Goal: Information Seeking & Learning: Learn about a topic

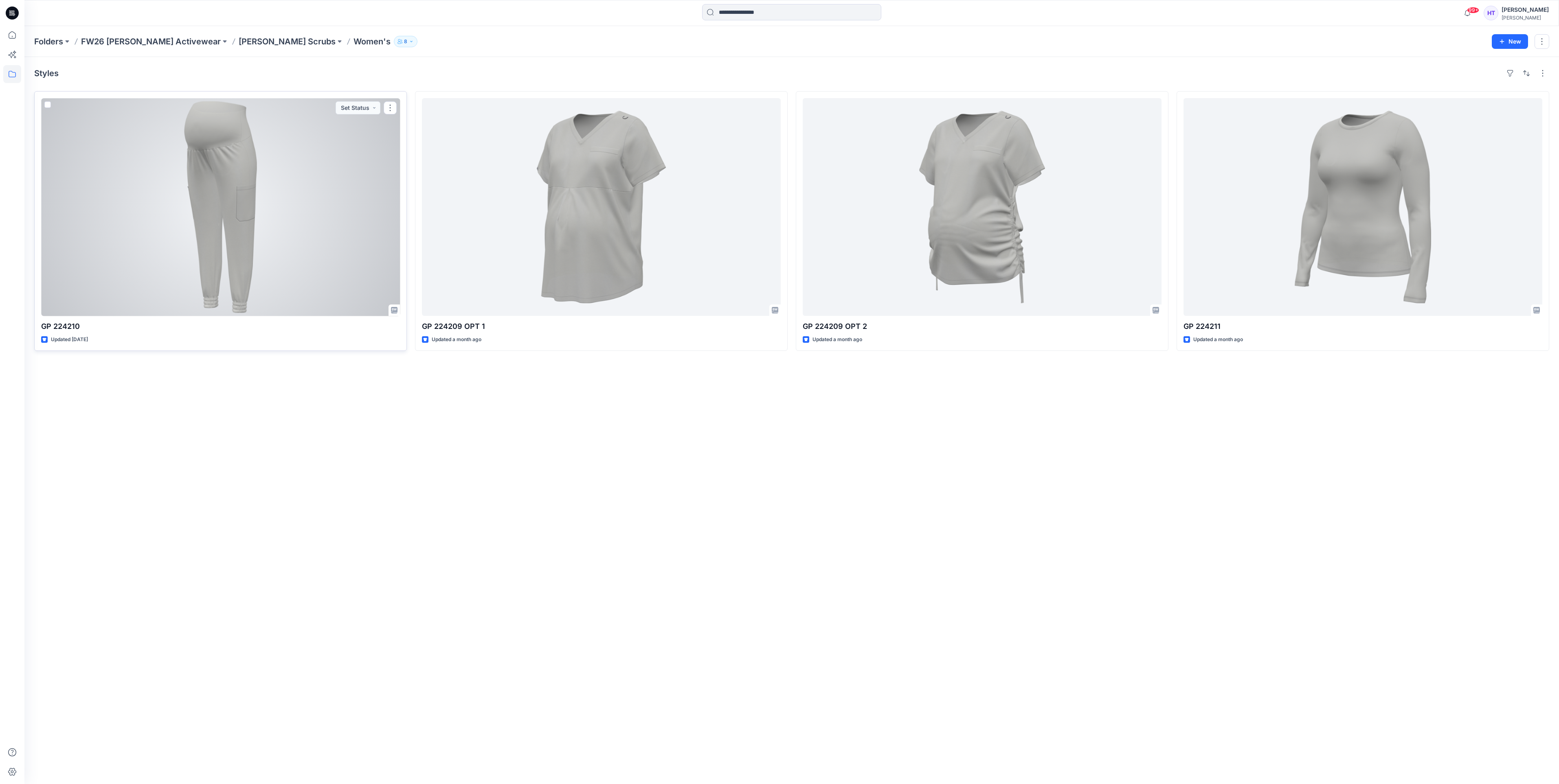
click at [209, 208] on div at bounding box center [220, 207] width 359 height 218
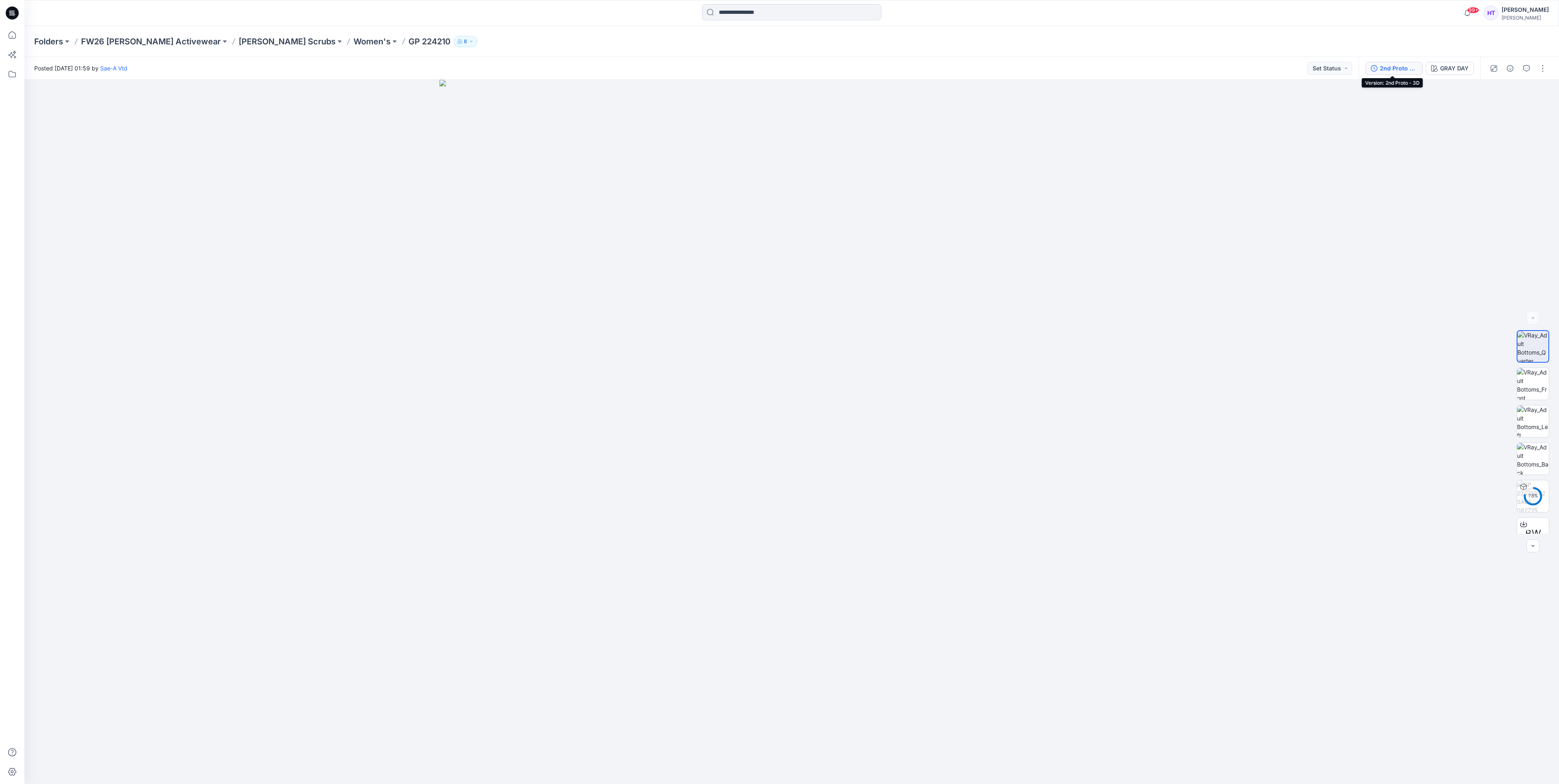
click at [1403, 67] on div "2nd Proto - 3D" at bounding box center [1399, 68] width 38 height 9
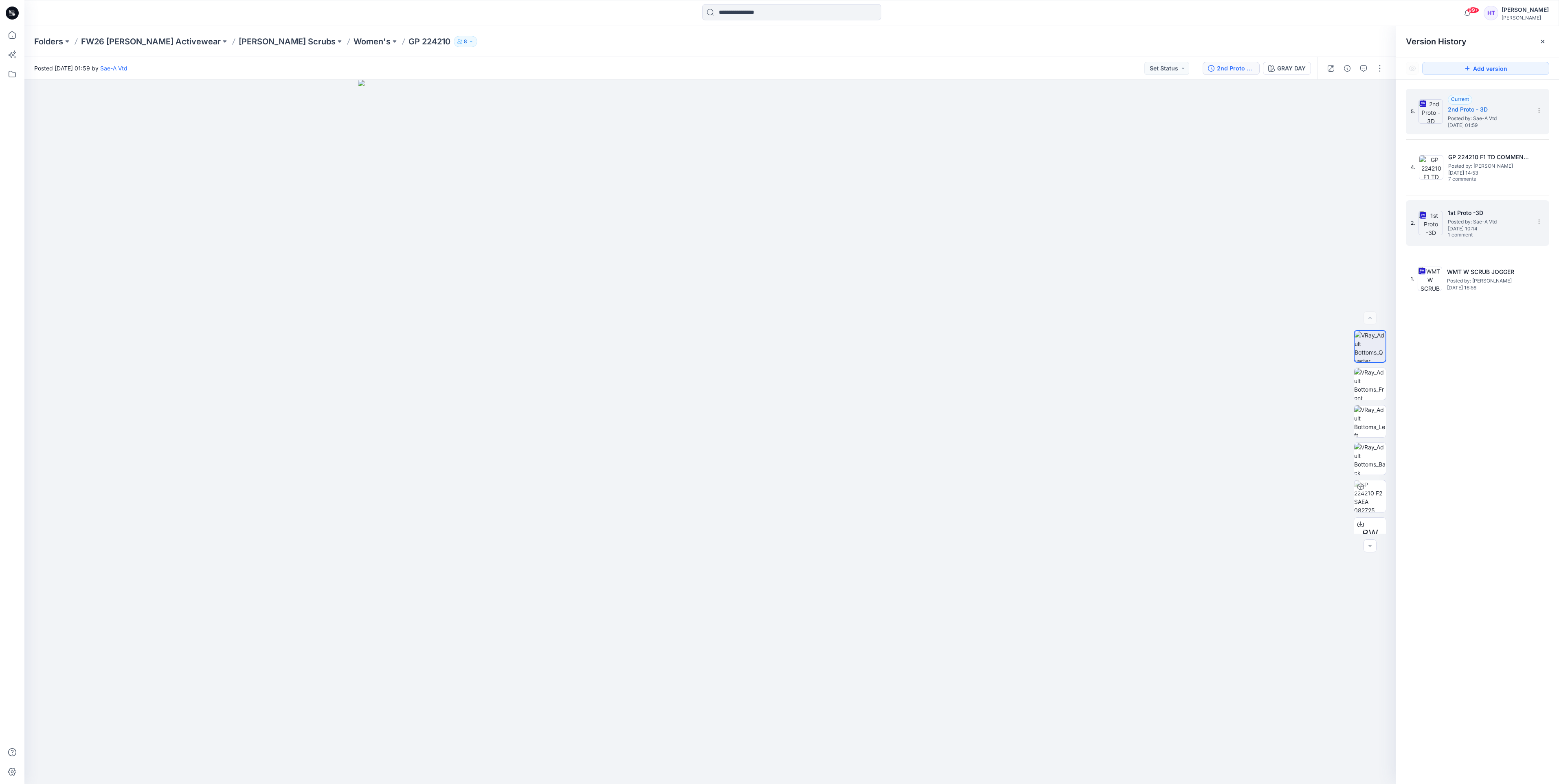
click at [1471, 214] on h5 "1st Proto -3D" at bounding box center [1488, 213] width 82 height 10
click at [1477, 110] on h5 "2nd Proto - 3D" at bounding box center [1488, 109] width 82 height 10
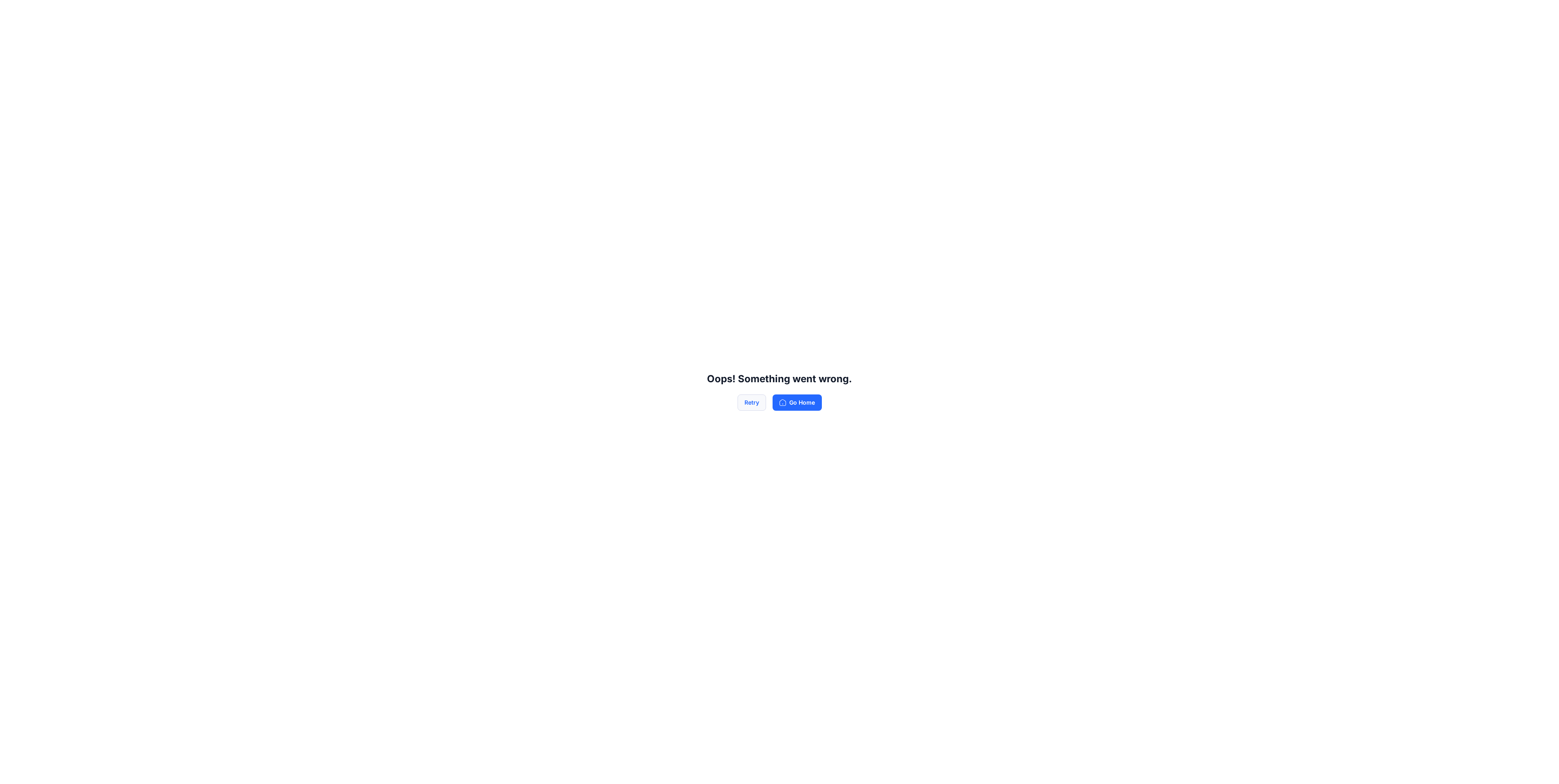
click at [749, 405] on button "Retry" at bounding box center [752, 402] width 28 height 16
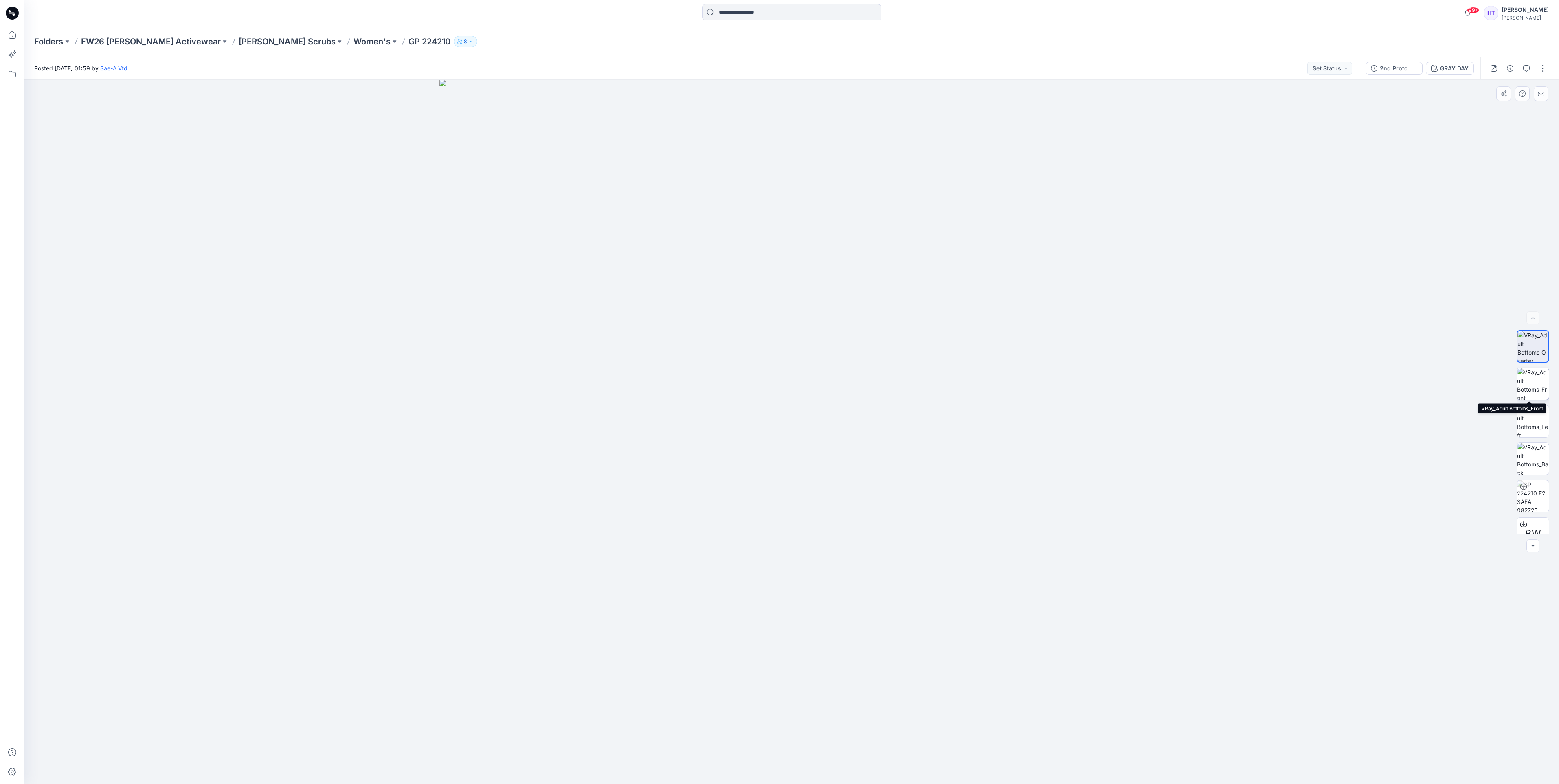
click at [1526, 380] on img at bounding box center [1533, 384] width 31 height 31
click at [1531, 420] on img at bounding box center [1533, 421] width 31 height 31
click at [1530, 457] on img at bounding box center [1533, 459] width 31 height 31
click at [1396, 62] on button "2nd Proto - 3D" at bounding box center [1394, 68] width 57 height 13
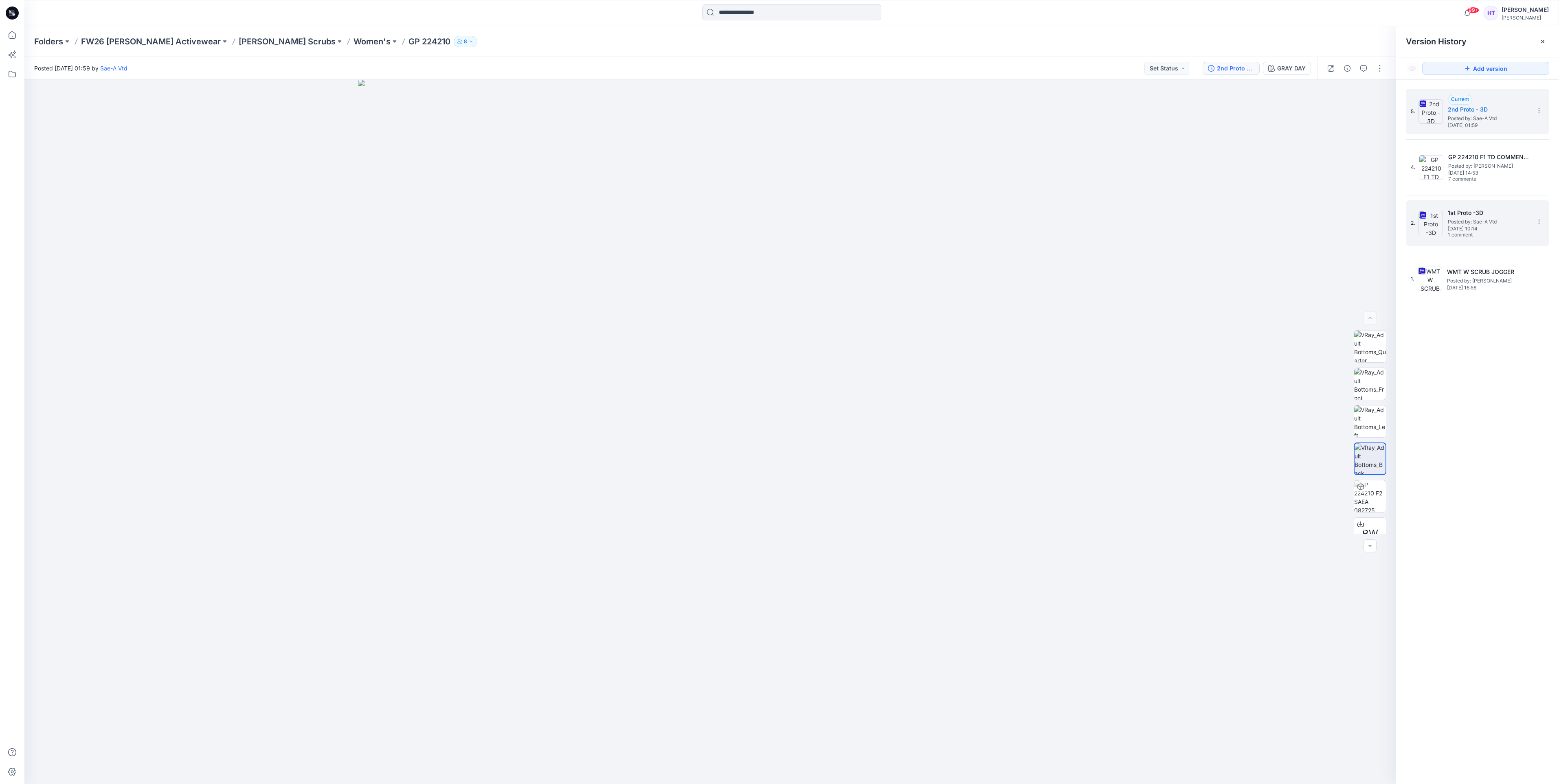
click at [1486, 224] on span "Posted by: Sae-A Vtd" at bounding box center [1488, 221] width 82 height 8
click at [1362, 460] on img at bounding box center [1370, 459] width 31 height 31
click at [1443, 287] on div "1. WMT W SCRUB JOGGER Posted by: [PERSON_NAME] [DATE] 16:56" at bounding box center [1472, 279] width 122 height 39
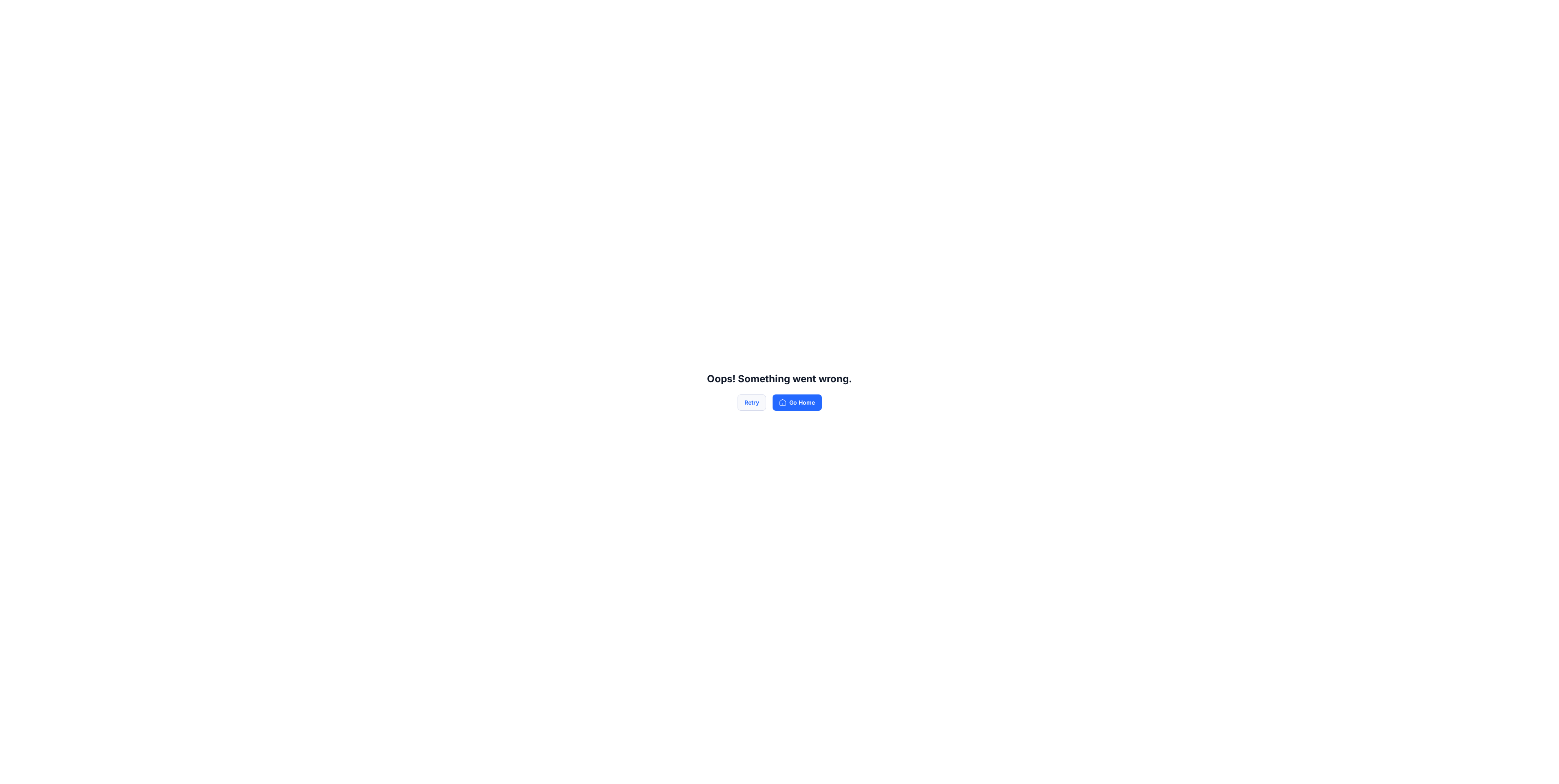
click at [740, 410] on button "Retry" at bounding box center [752, 402] width 28 height 16
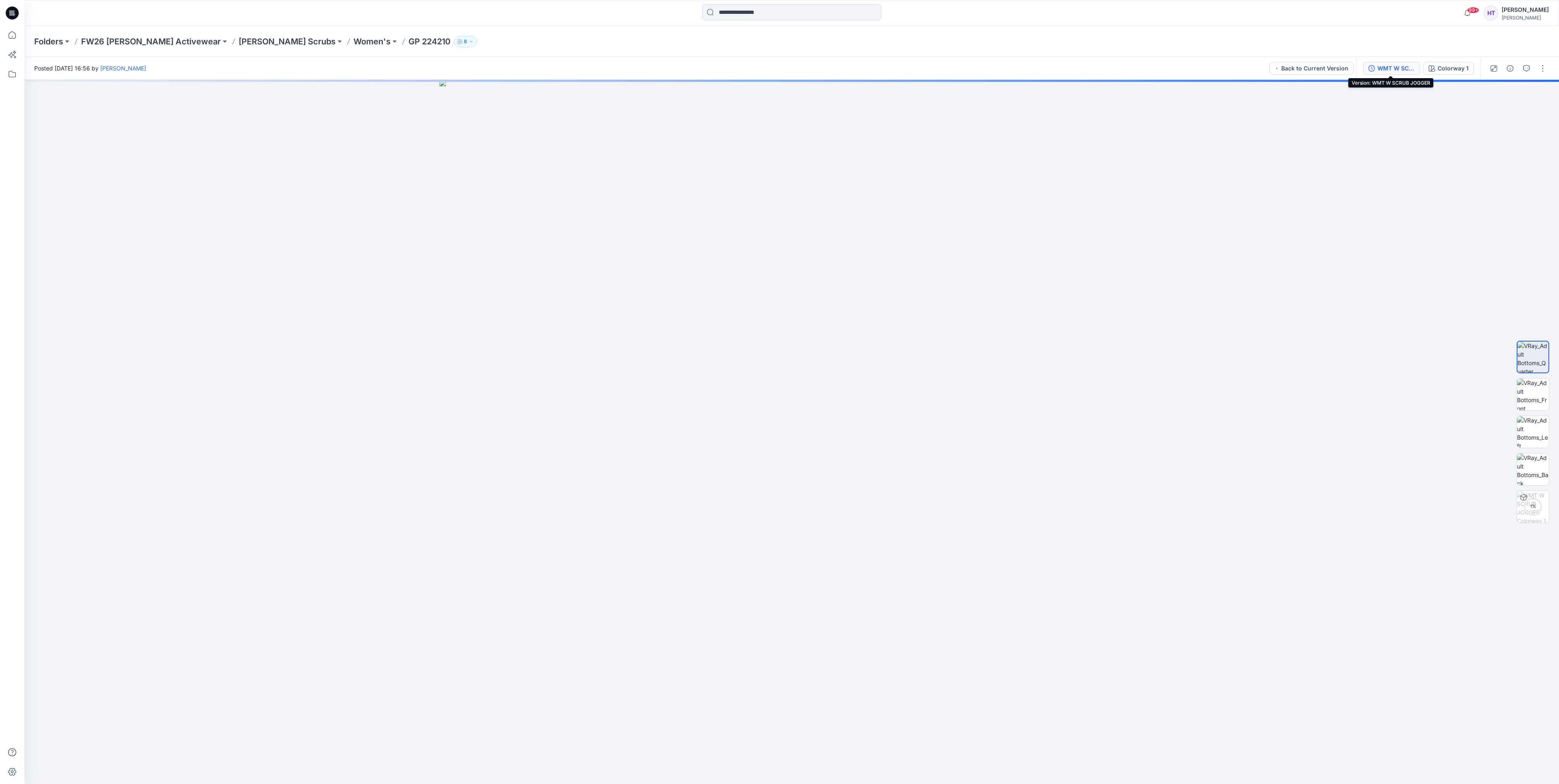
click at [1399, 74] on button "WMT W SCRUB JOGGER" at bounding box center [1391, 68] width 57 height 13
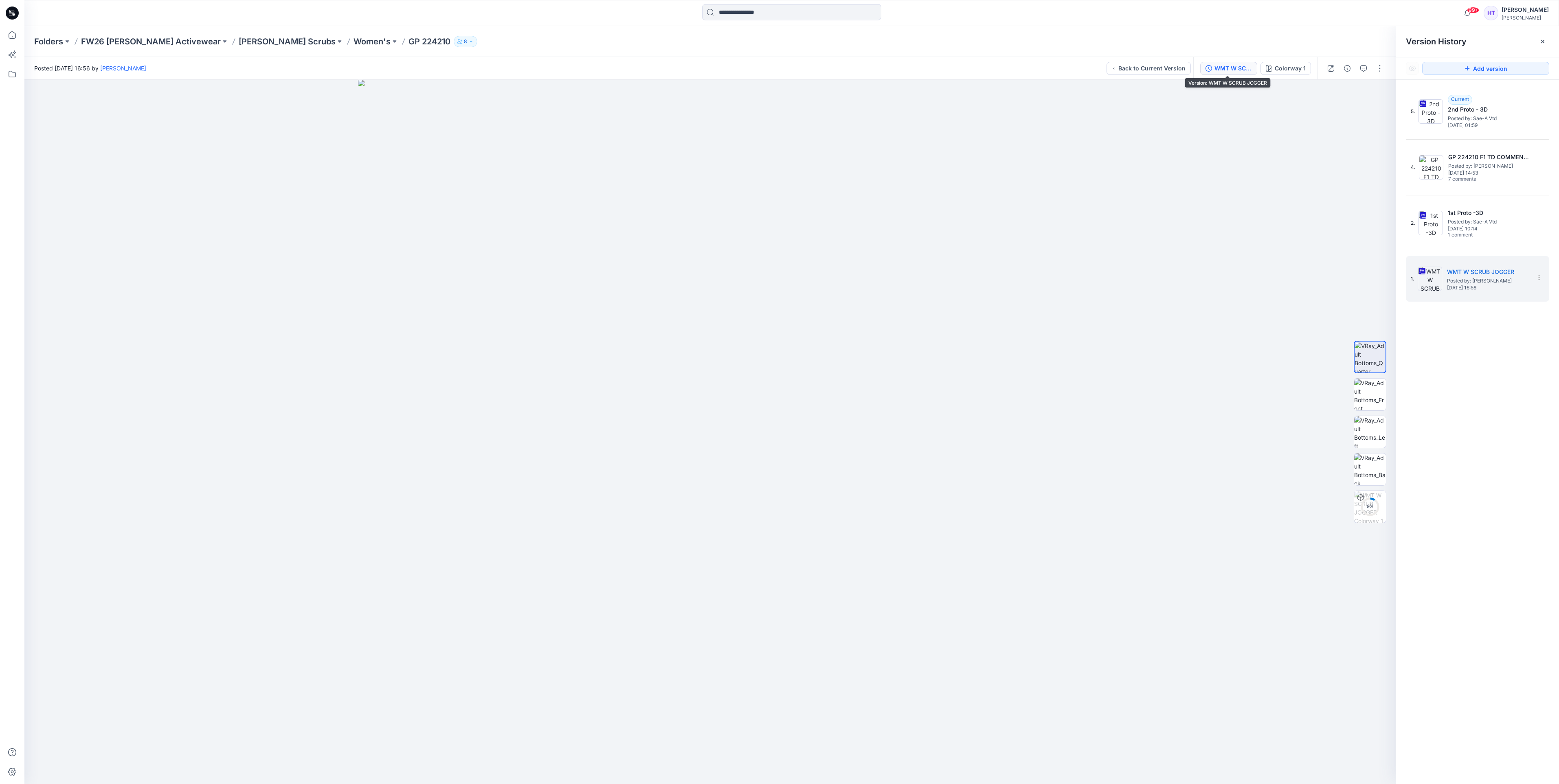
click at [1231, 64] on div "WMT W SCRUB JOGGER" at bounding box center [1233, 68] width 38 height 9
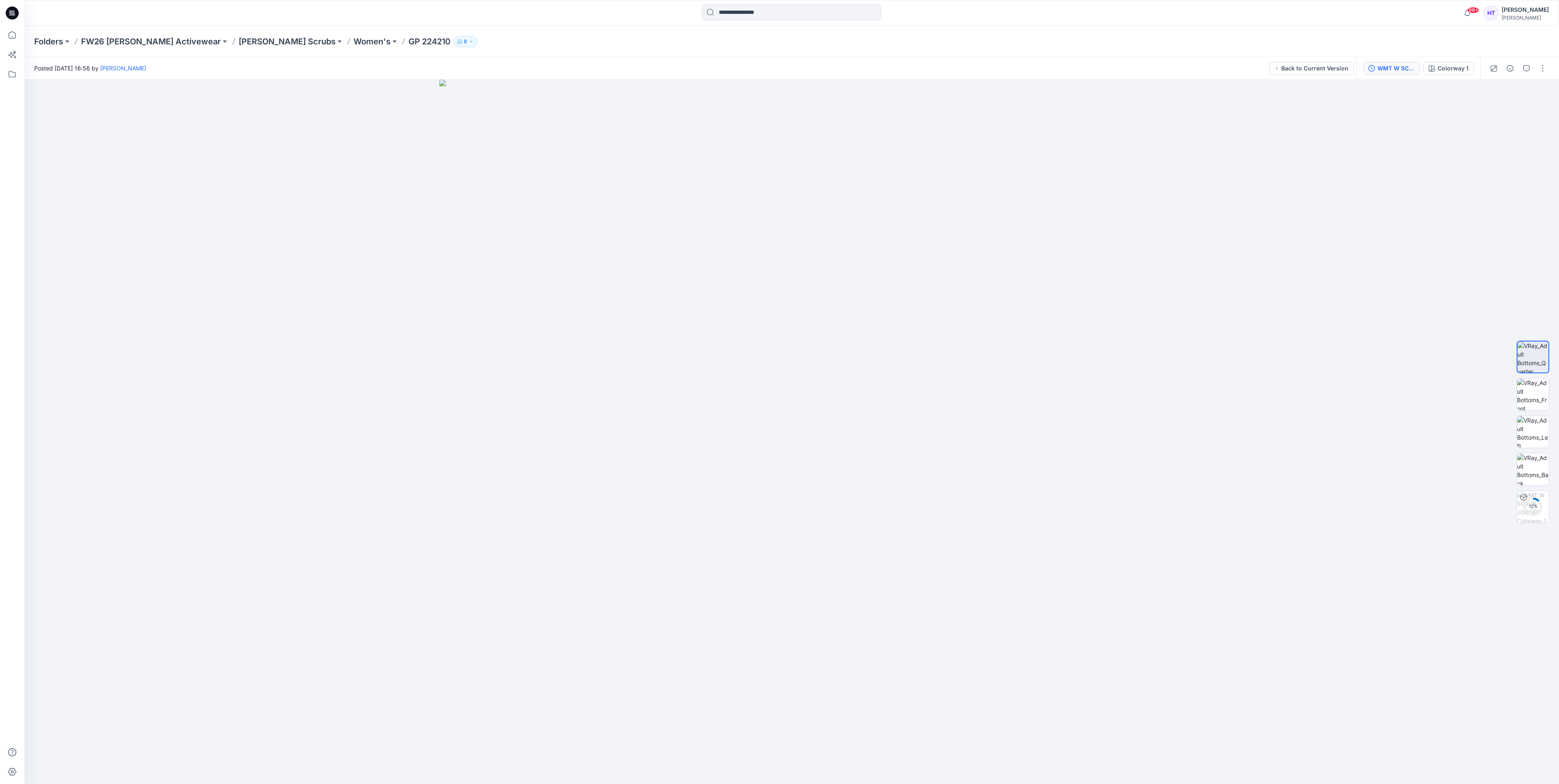
click at [1231, 64] on div "Posted [DATE] 16:56 by [PERSON_NAME] Back to Current Version" at bounding box center [690, 68] width 1332 height 22
click at [1391, 70] on div "WMT W SCRUB JOGGER" at bounding box center [1396, 68] width 38 height 9
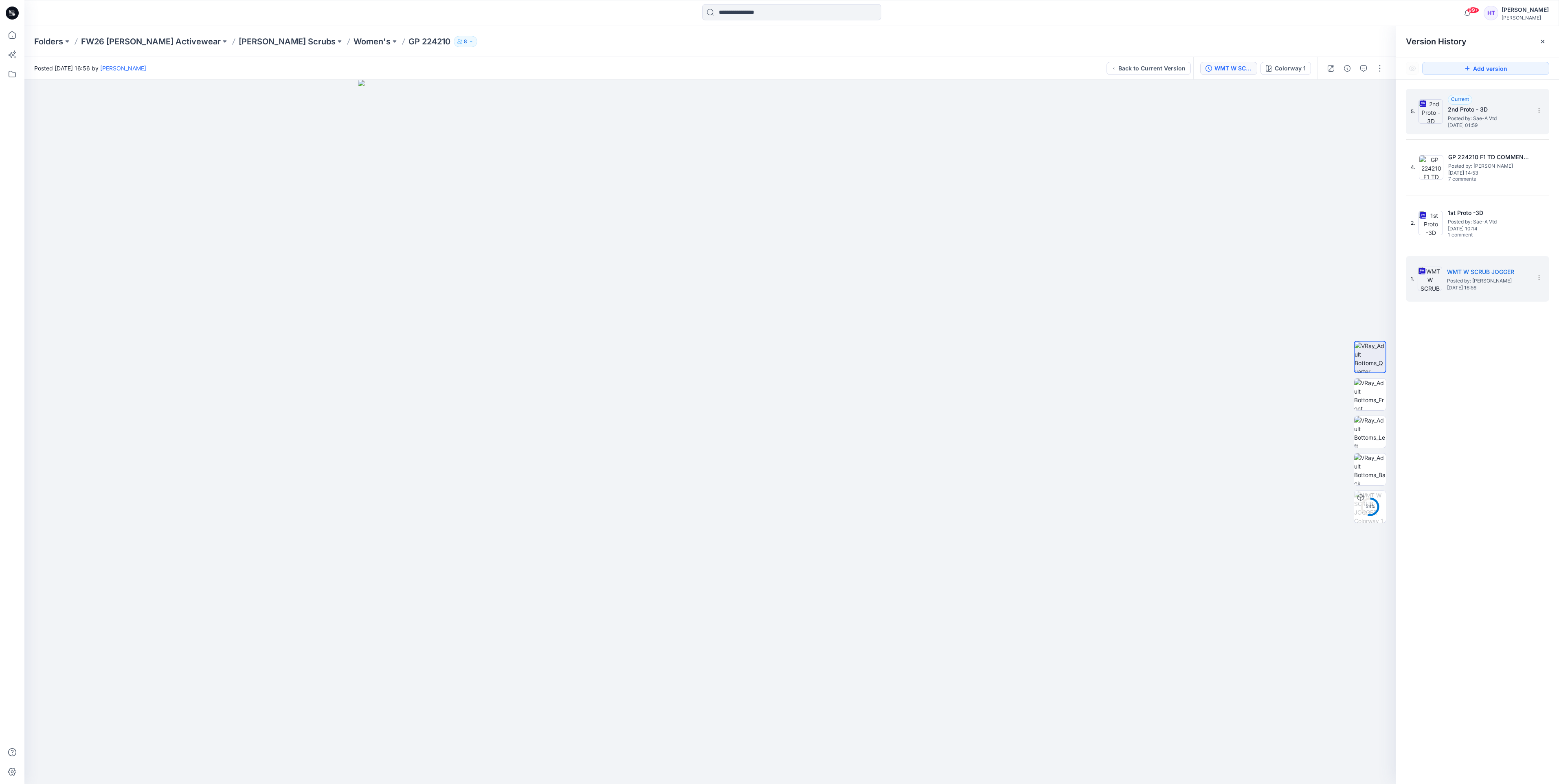
click at [1488, 113] on h5 "2nd Proto - 3D" at bounding box center [1488, 109] width 82 height 10
click at [1540, 110] on icon at bounding box center [1539, 110] width 7 height 7
click at [1514, 129] on span "Download Source BW File" at bounding box center [1498, 126] width 68 height 10
click at [1457, 208] on h5 "1st Proto -3D" at bounding box center [1488, 213] width 82 height 10
click at [1362, 67] on icon "button" at bounding box center [1364, 68] width 7 height 7
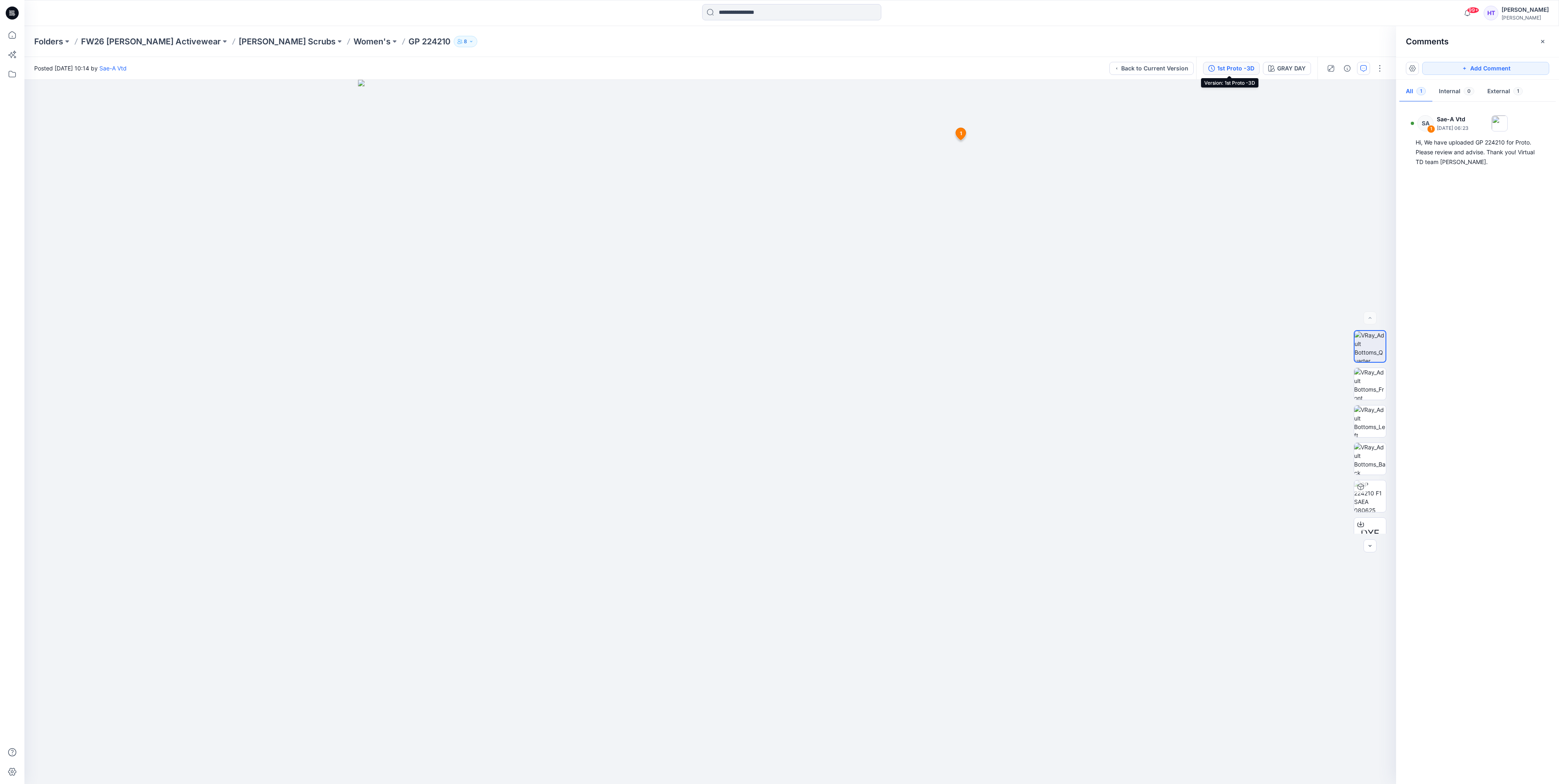
click at [1239, 70] on div "1st Proto -3D" at bounding box center [1235, 68] width 37 height 9
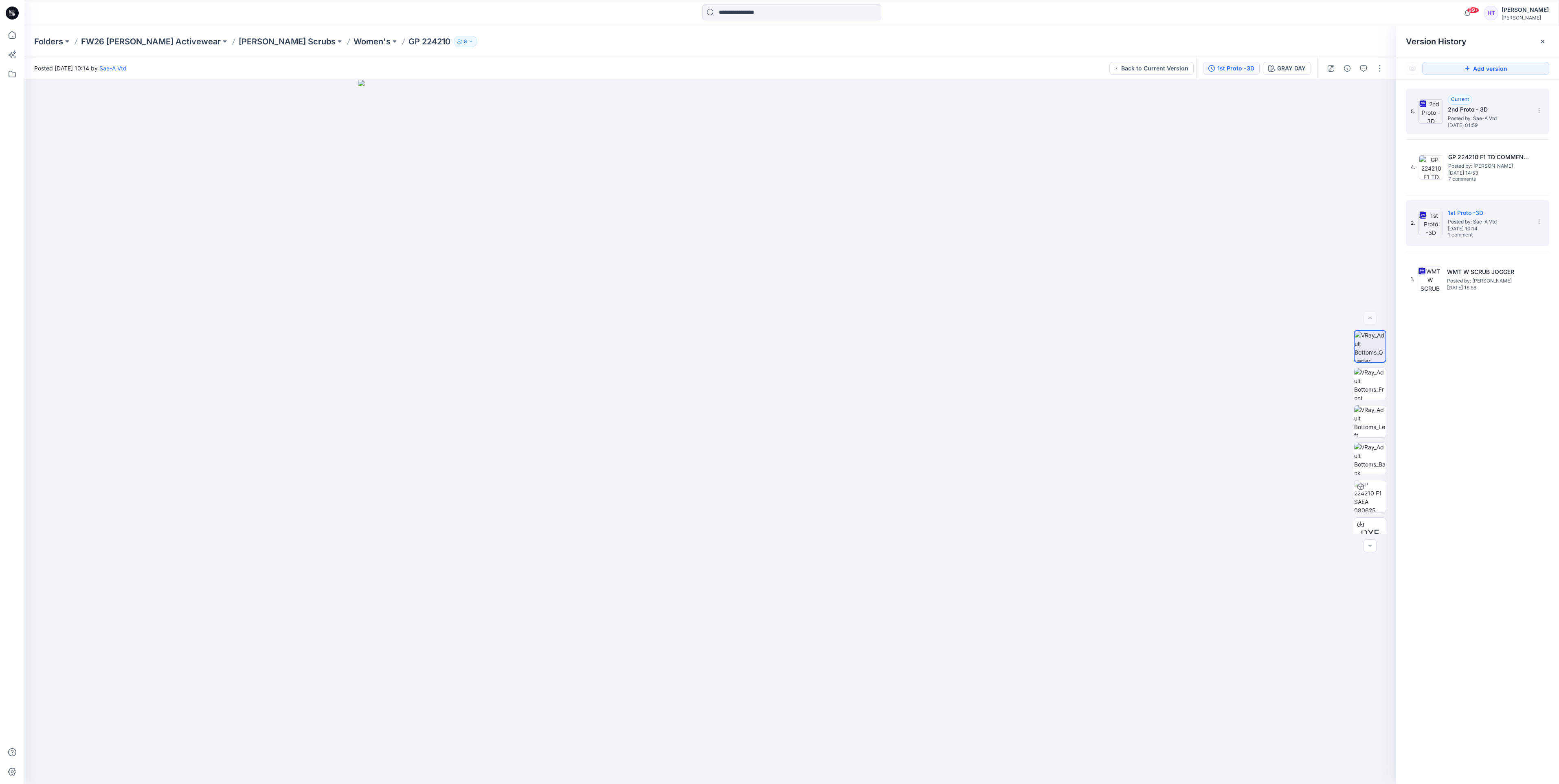
click at [1210, 60] on div "1st Proto -3D GRAY DAY" at bounding box center [1256, 68] width 122 height 23
click at [1541, 228] on section at bounding box center [1539, 221] width 13 height 13
click at [1514, 241] on span "Download Source BW File" at bounding box center [1498, 238] width 68 height 10
click at [1457, 226] on span "[DATE] 10:14" at bounding box center [1488, 228] width 82 height 5
click at [1258, 304] on div at bounding box center [710, 432] width 1371 height 704
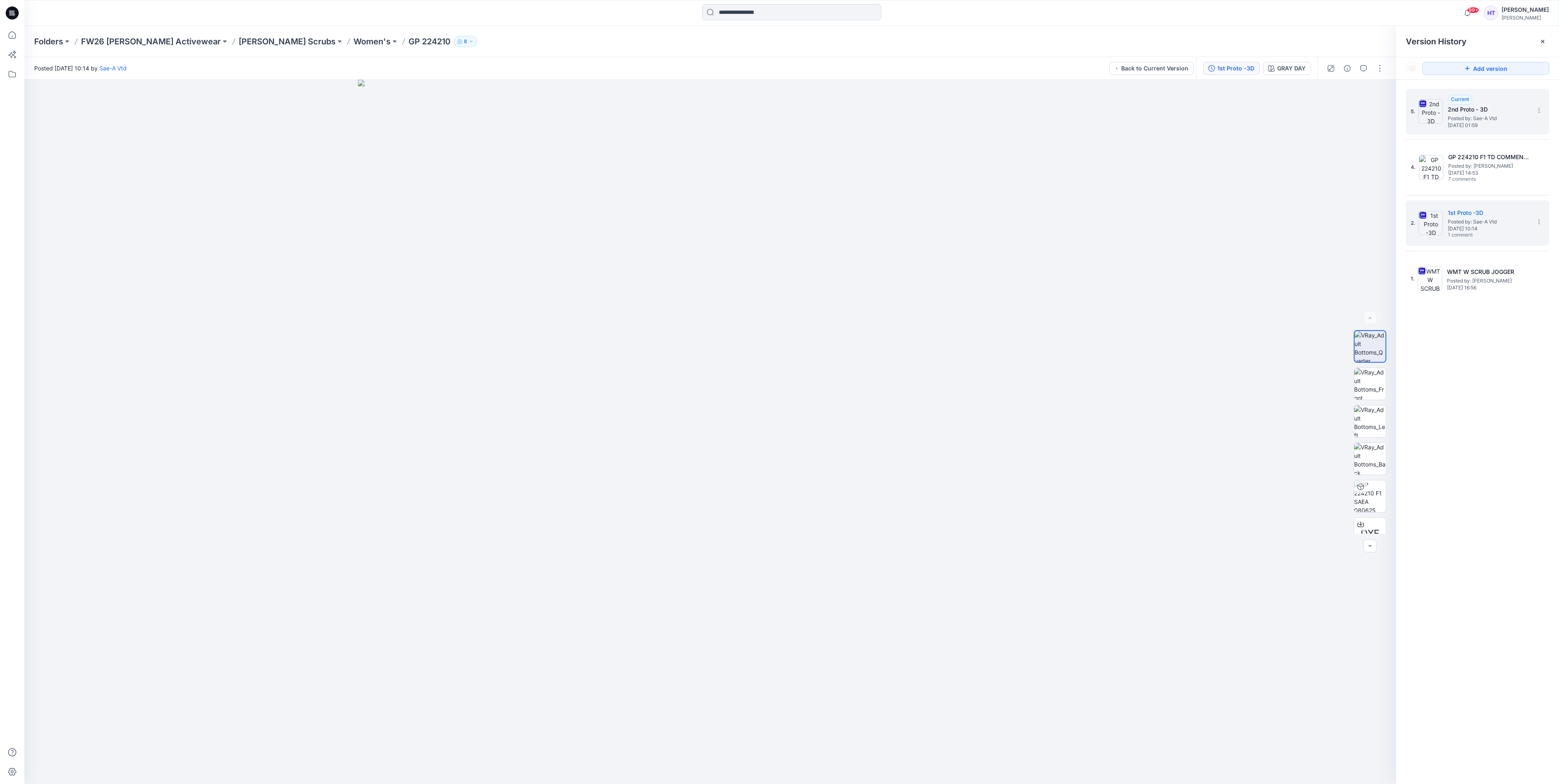
click at [1489, 129] on div "5. Current 2nd Proto - 3D Posted by: Sae-A Vtd [DATE] 01:59" at bounding box center [1472, 111] width 122 height 39
click at [1469, 174] on span "[DATE] 14:53" at bounding box center [1489, 172] width 82 height 5
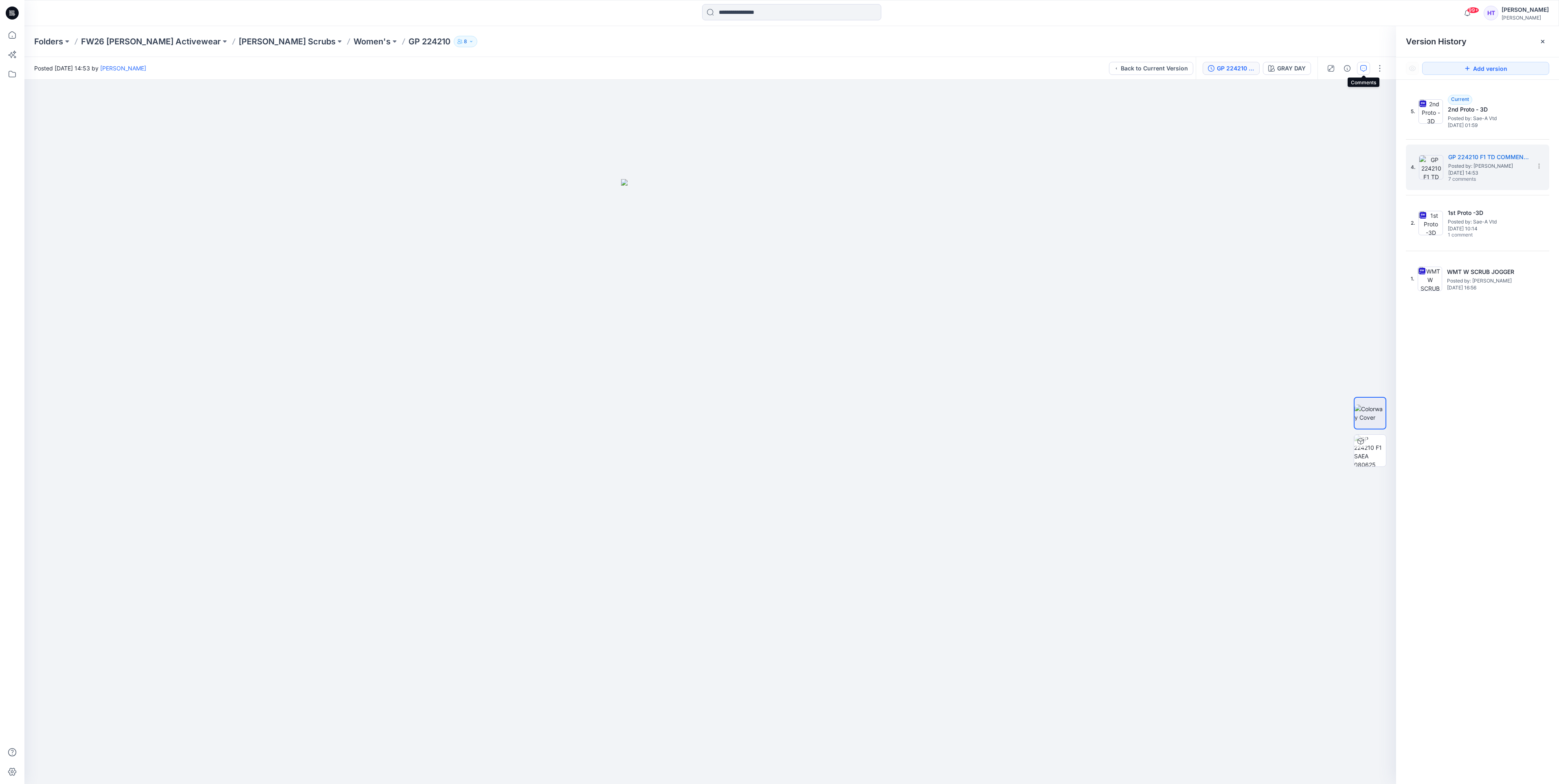
click at [1365, 67] on icon "button" at bounding box center [1364, 68] width 7 height 7
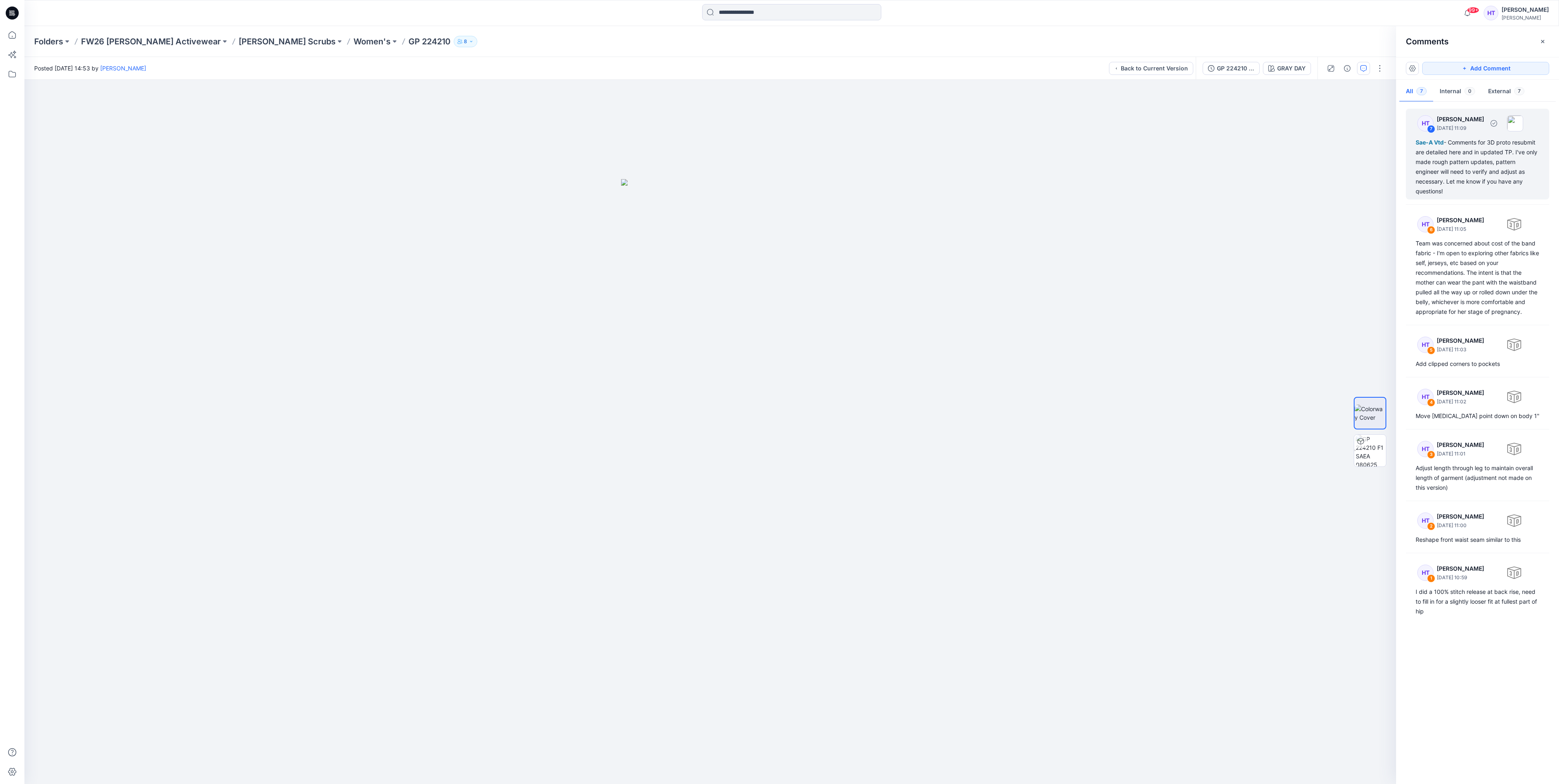
click at [1448, 174] on div "Sae-A Vtd - Comments for 3D proto resubmit are detailed here and in updated TP.…" at bounding box center [1477, 166] width 124 height 59
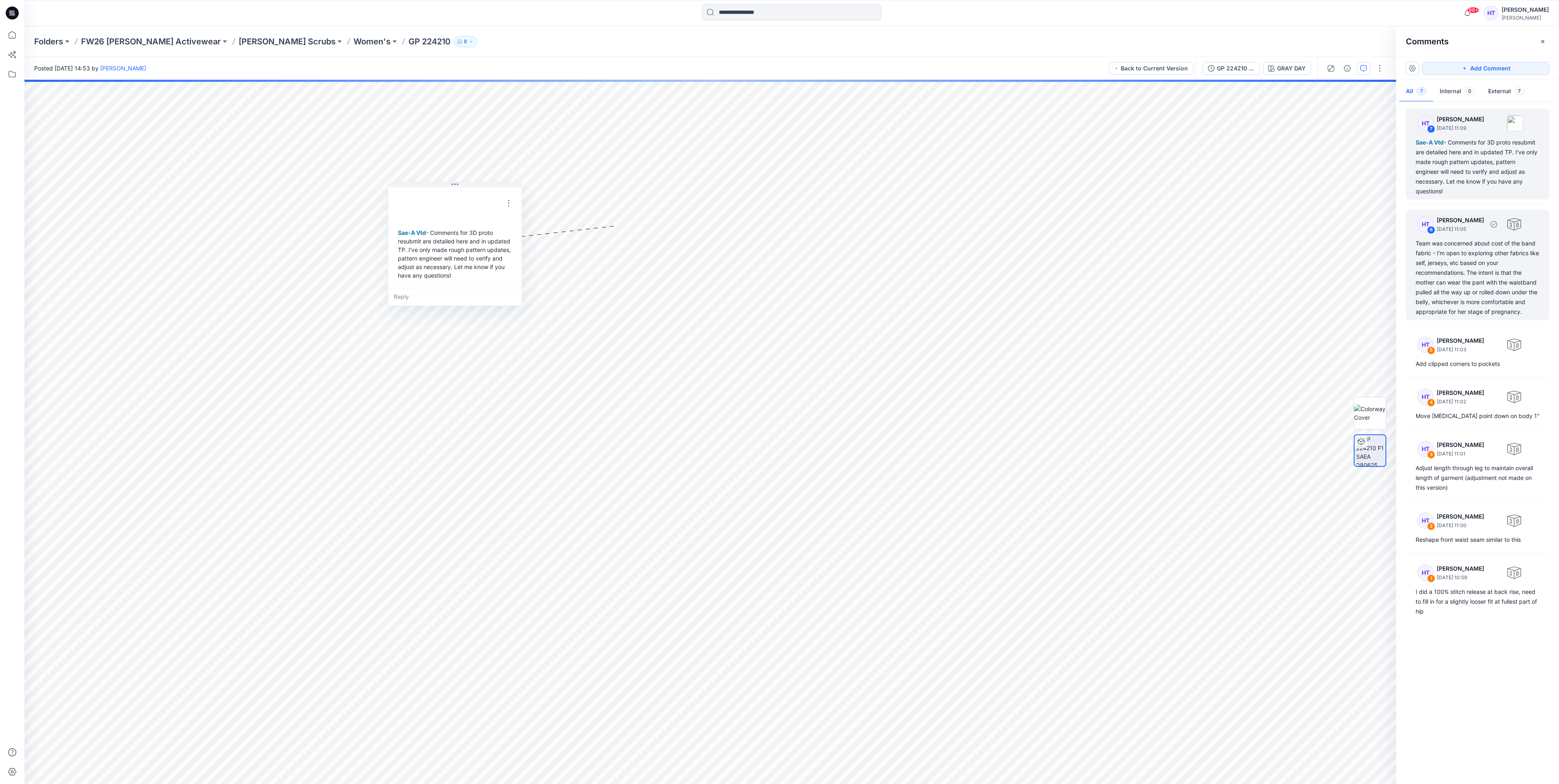
click at [1466, 264] on div "Team was concerned about cost of the band fabric - I'm open to exploring other …" at bounding box center [1477, 277] width 124 height 78
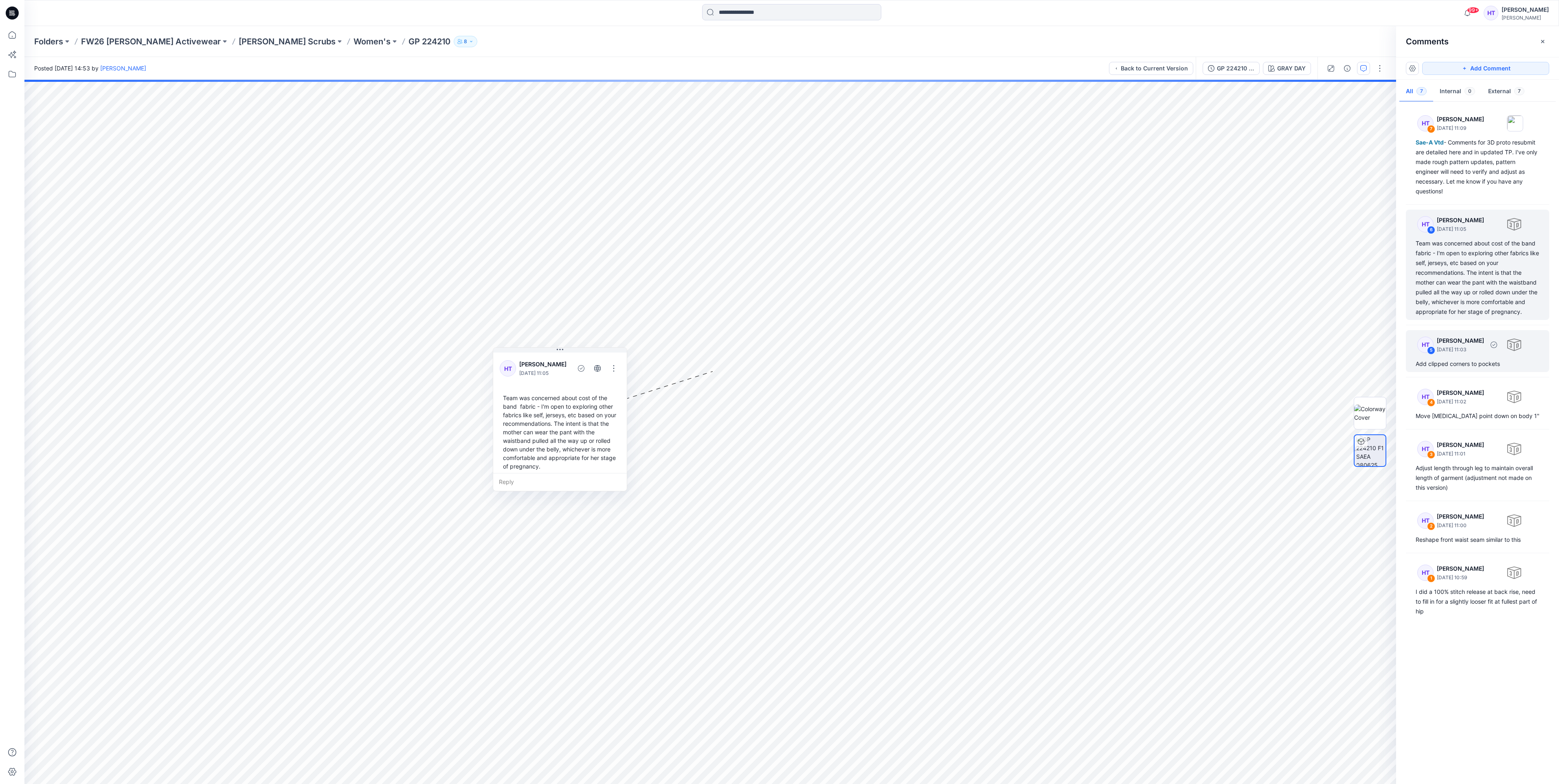
click at [1481, 124] on p "[PERSON_NAME]" at bounding box center [1460, 119] width 47 height 10
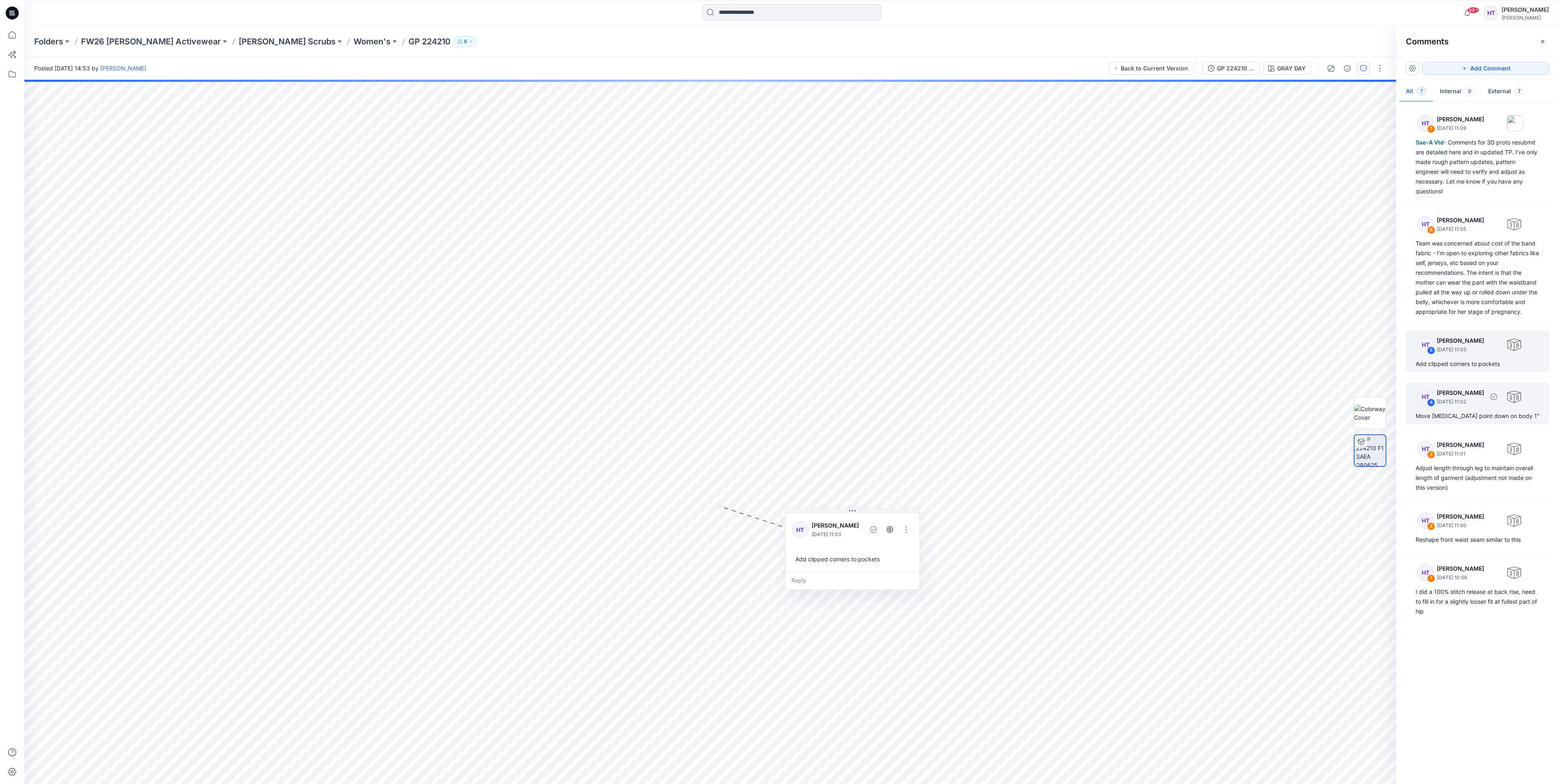
click at [1474, 423] on div "HT 4 [PERSON_NAME] [DATE] 11:02 Move [MEDICAL_DATA] point down on body 1"" at bounding box center [1477, 403] width 143 height 42
click at [1477, 132] on p "[DATE] 11:01" at bounding box center [1460, 128] width 47 height 8
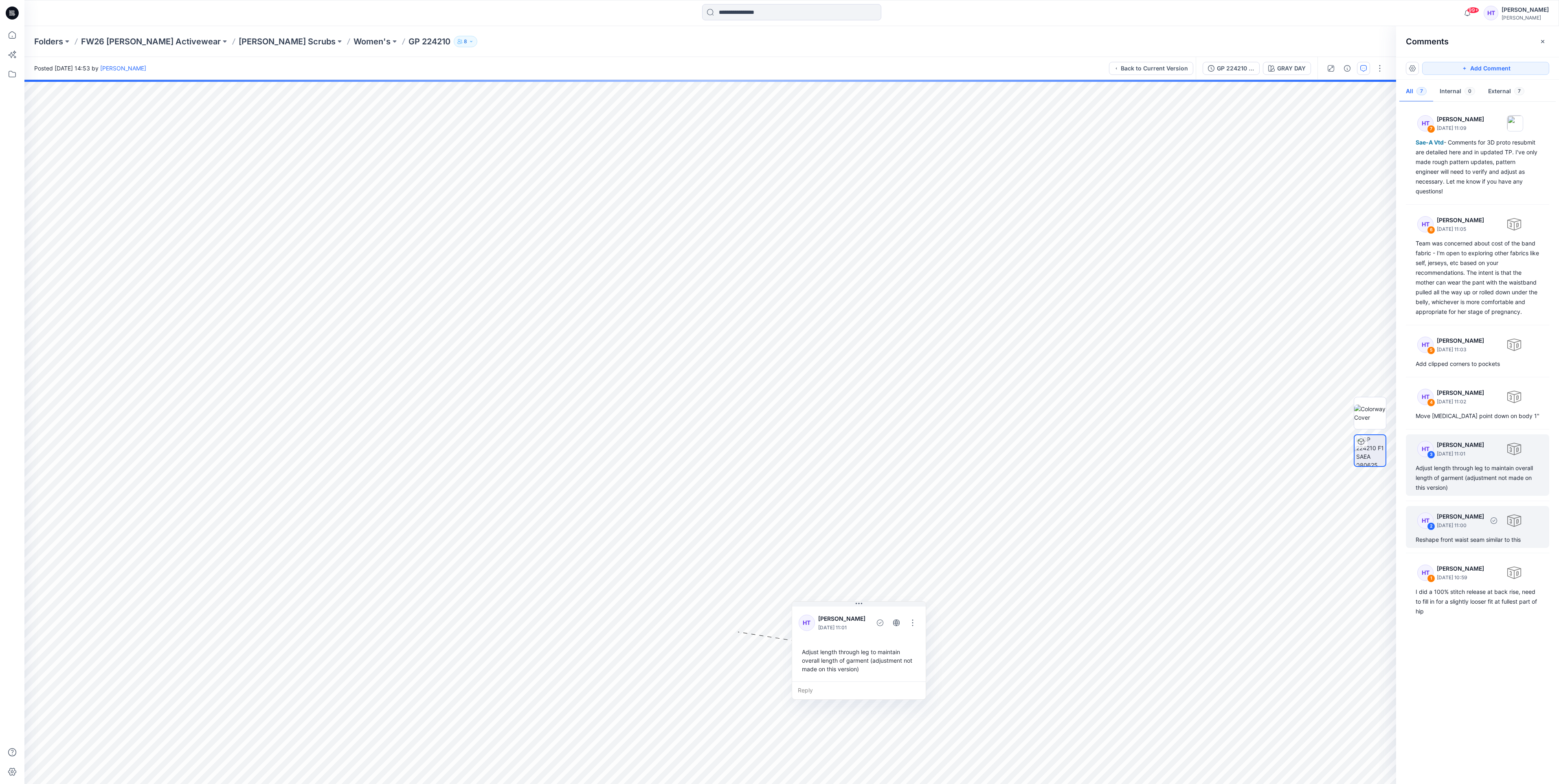
click at [1468, 132] on p "[DATE] 11:00" at bounding box center [1460, 128] width 47 height 8
click at [1498, 613] on div "I did a 100% stitch release at back rise, need to fill in for a slightly looser…" at bounding box center [1477, 601] width 124 height 29
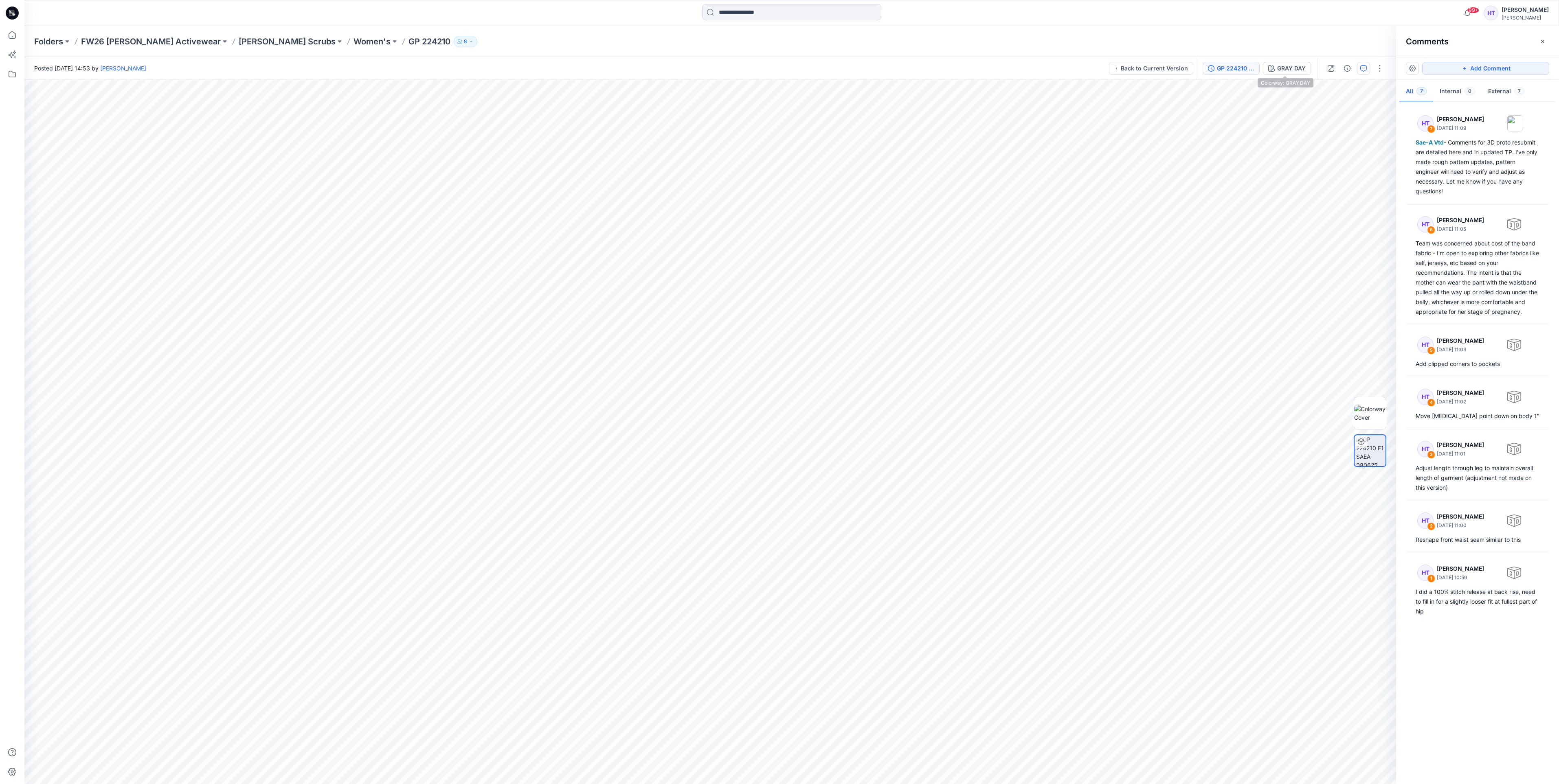
click at [1223, 67] on div "GP 224210 F1 TD COMMENTS [DATE]" at bounding box center [1236, 68] width 38 height 9
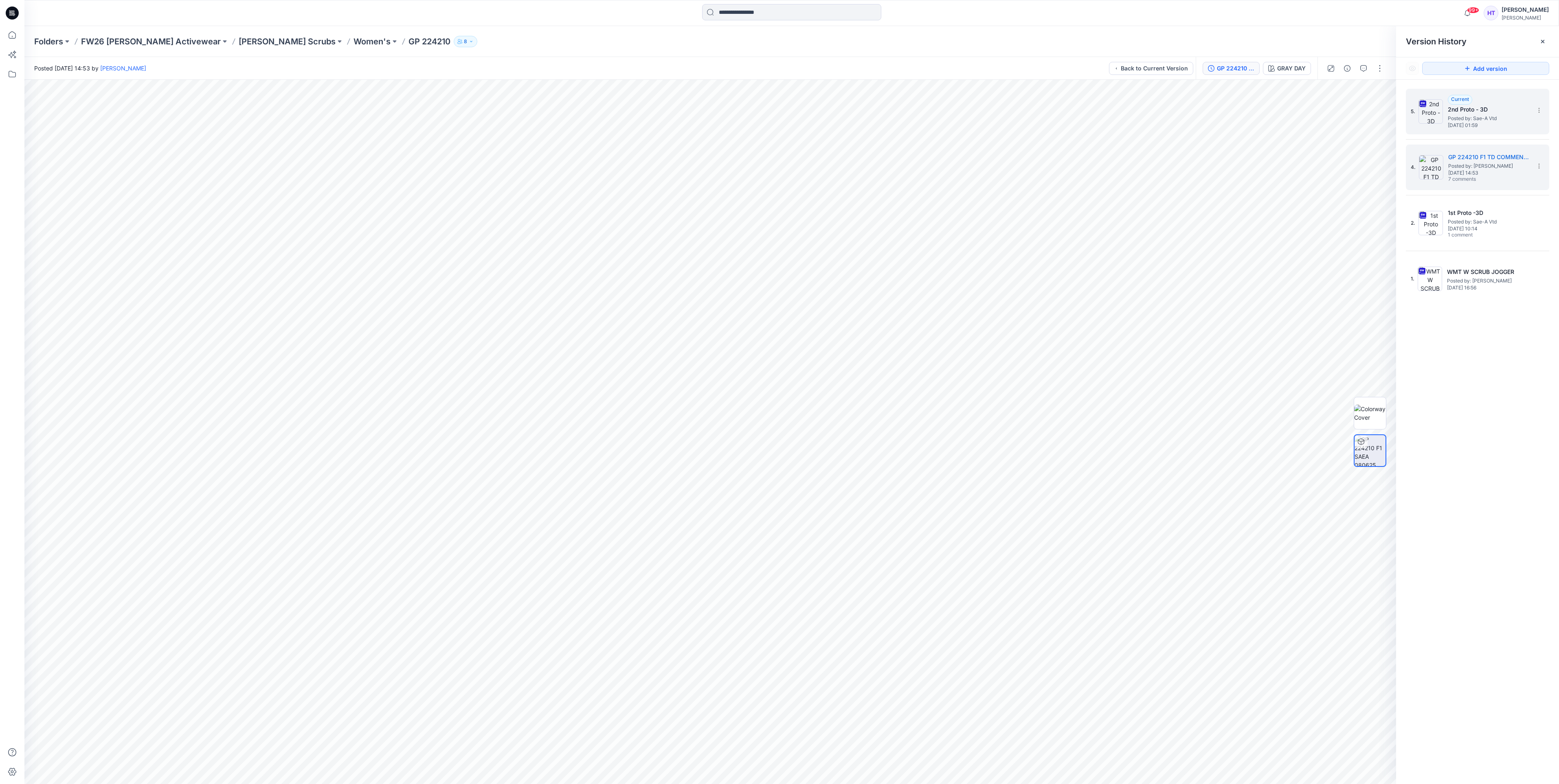
click at [1500, 122] on span "Posted by: Sae-A Vtd" at bounding box center [1488, 118] width 82 height 8
click at [1364, 66] on icon "button" at bounding box center [1364, 68] width 7 height 7
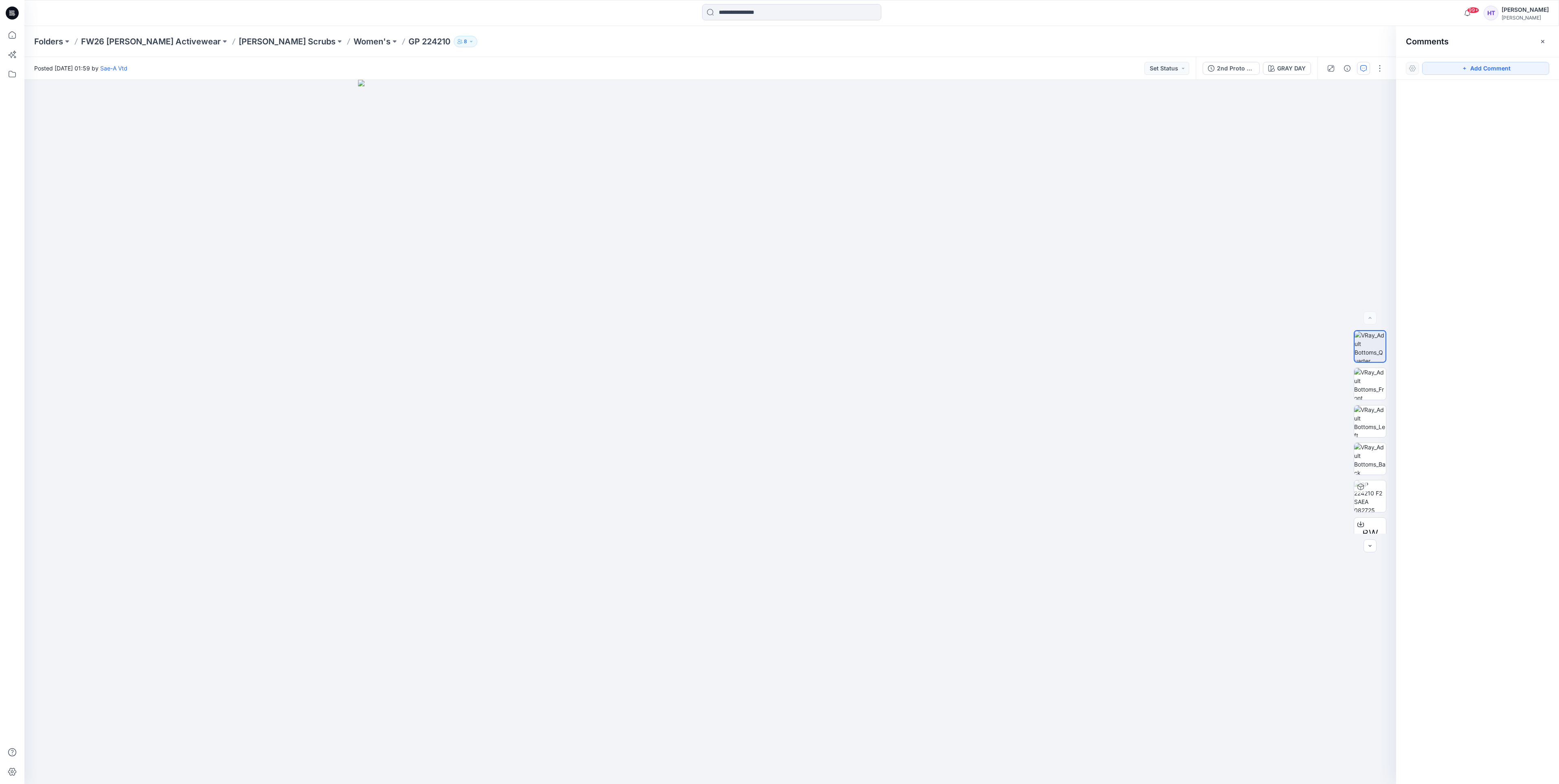
click at [1492, 177] on div at bounding box center [1477, 417] width 163 height 674
click at [238, 37] on p "[PERSON_NAME] Scrubs" at bounding box center [287, 41] width 97 height 11
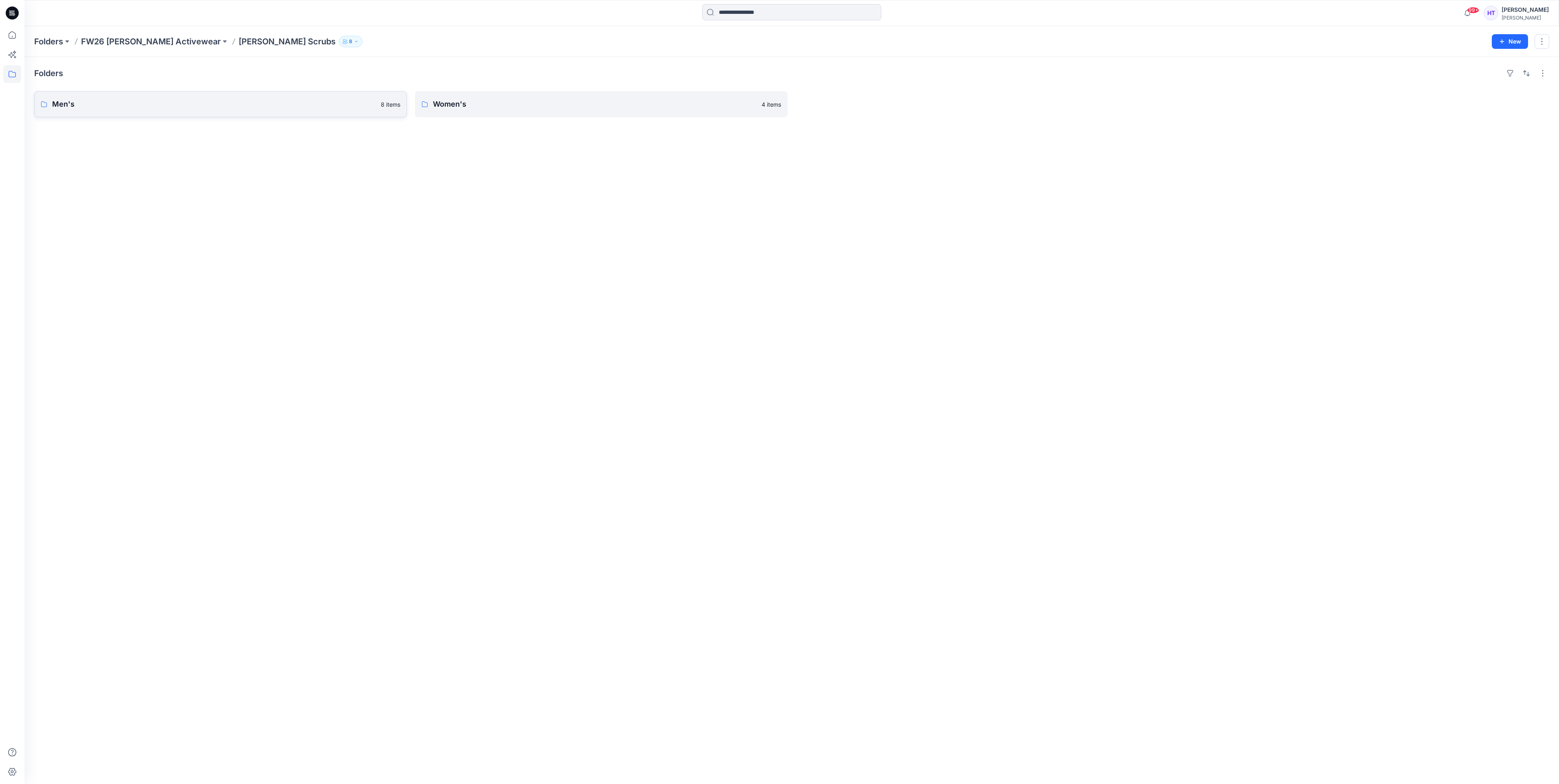
click at [100, 108] on p "Men's" at bounding box center [214, 104] width 324 height 11
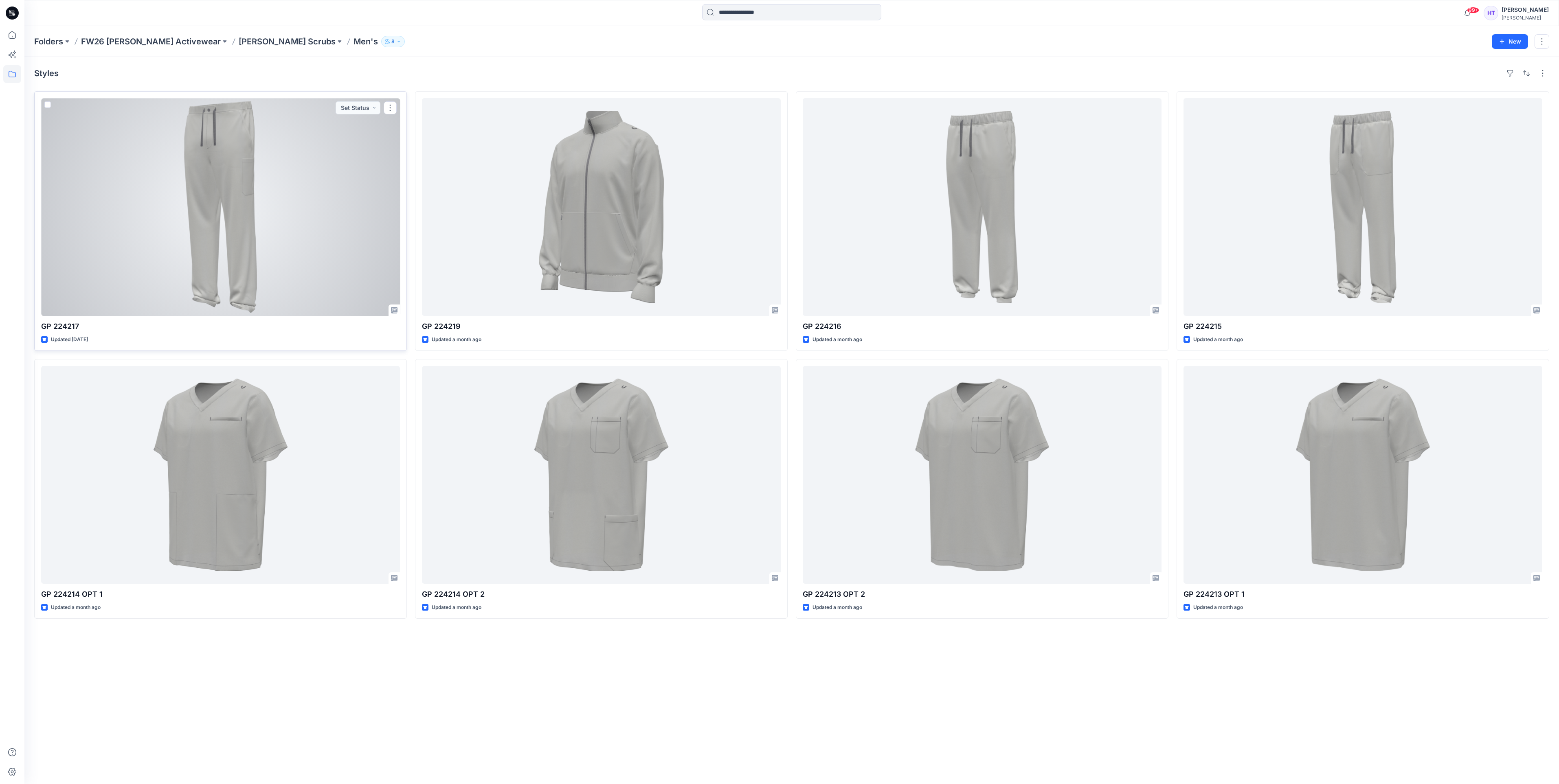
click at [264, 148] on div at bounding box center [220, 207] width 359 height 218
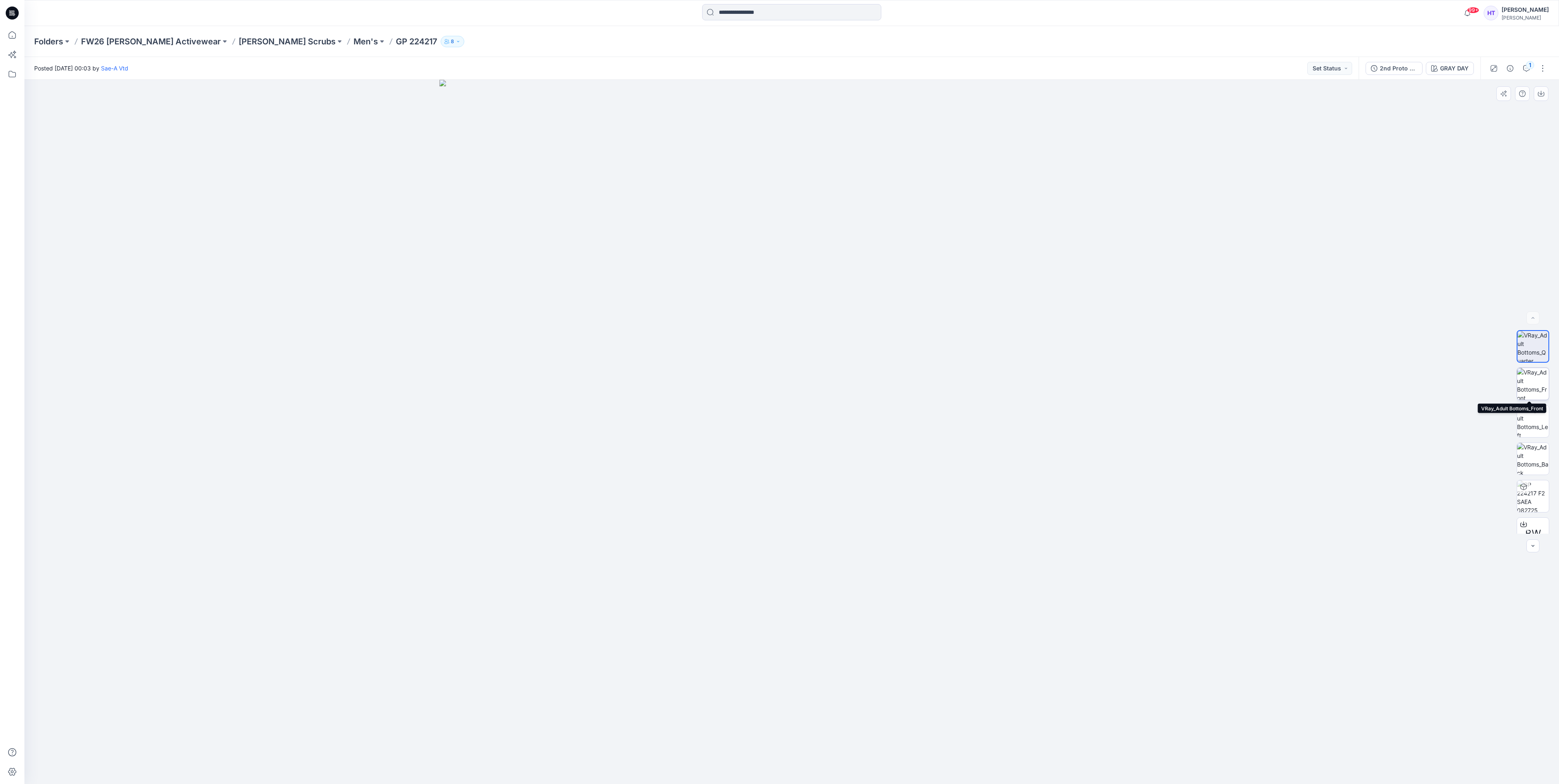
click at [1535, 377] on img at bounding box center [1533, 384] width 31 height 31
click at [1520, 417] on img at bounding box center [1533, 421] width 31 height 31
click at [1531, 454] on img at bounding box center [1533, 459] width 31 height 31
click at [1537, 500] on img at bounding box center [1533, 496] width 31 height 31
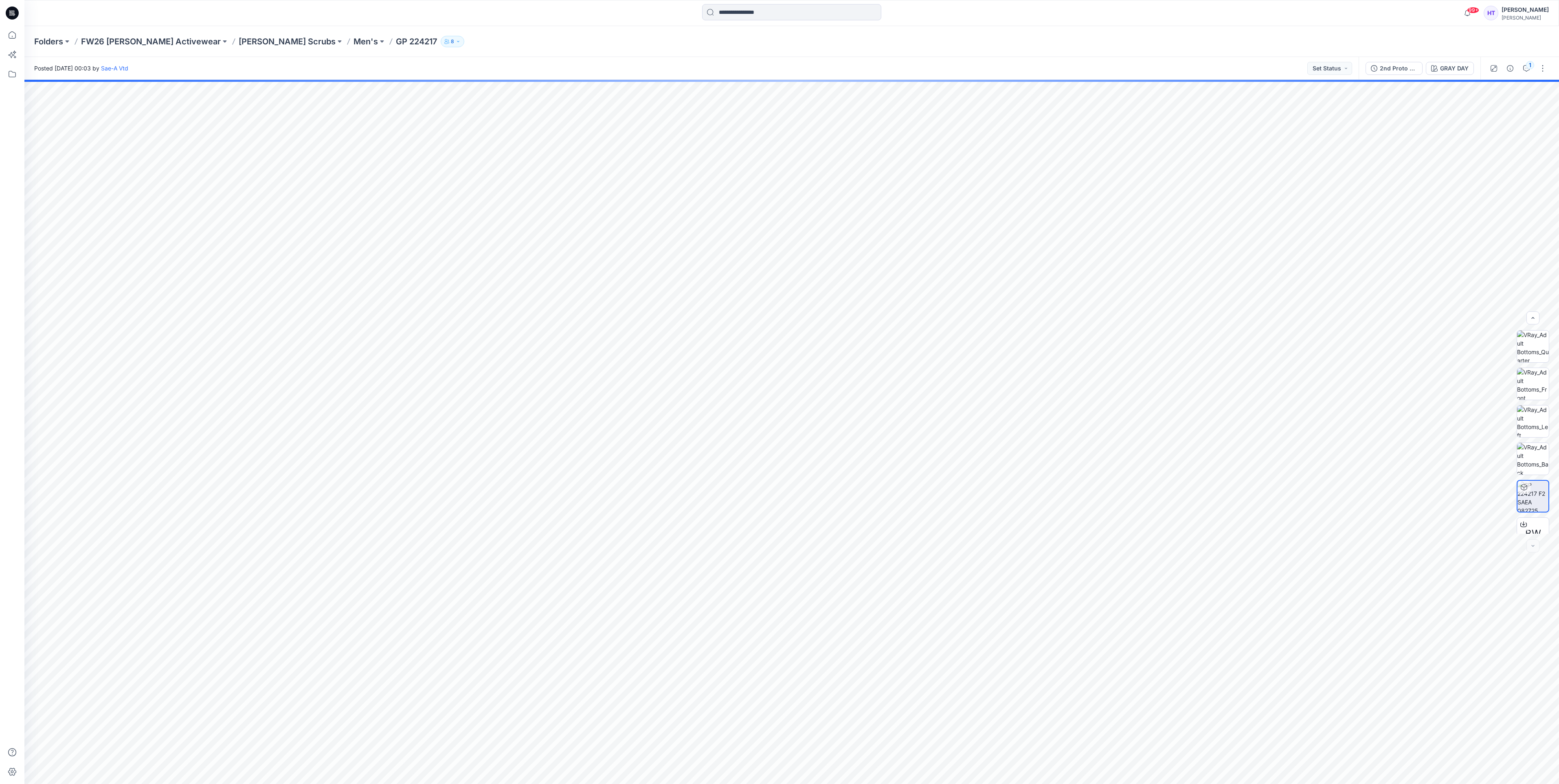
scroll to position [129, 0]
click at [1530, 485] on img at bounding box center [1533, 480] width 31 height 25
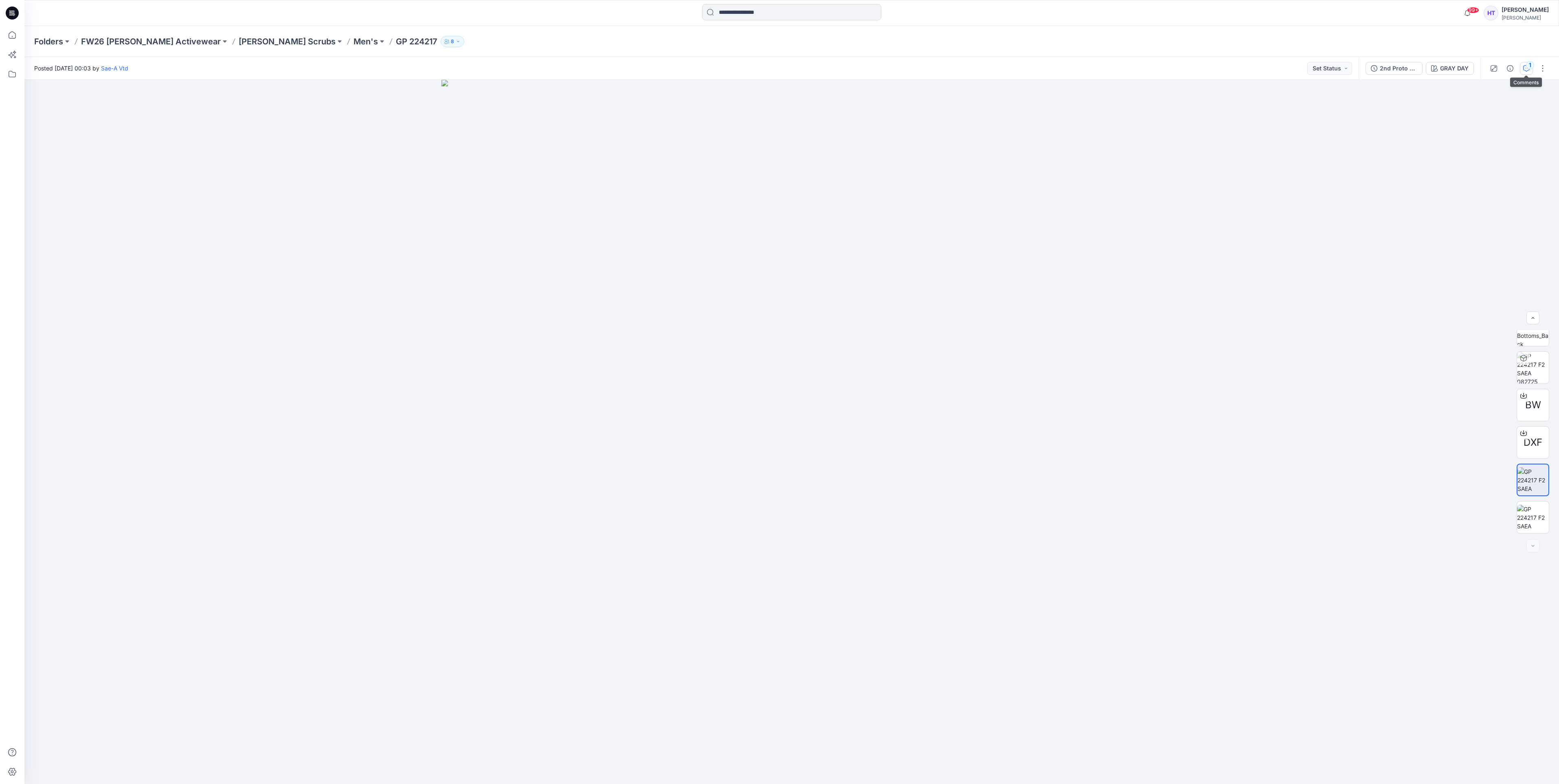
click at [1524, 65] on icon "button" at bounding box center [1526, 68] width 7 height 7
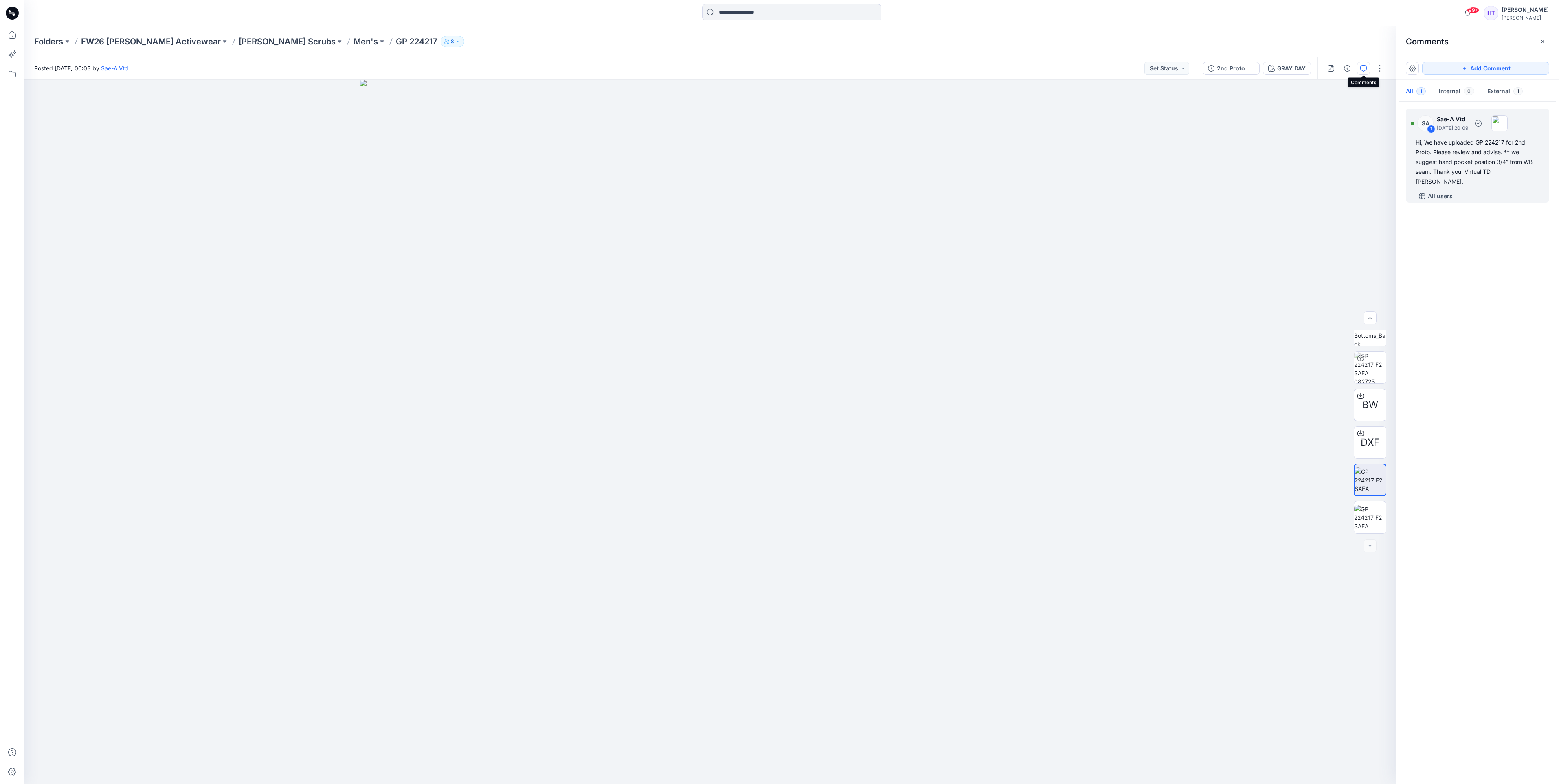
click at [1456, 159] on div "Hi, We have uploaded GP 224217 for 2nd Proto. Please review and advise. ** we s…" at bounding box center [1477, 162] width 124 height 49
click at [1370, 387] on img at bounding box center [1370, 384] width 31 height 31
click at [1377, 97] on button "button" at bounding box center [1378, 94] width 15 height 15
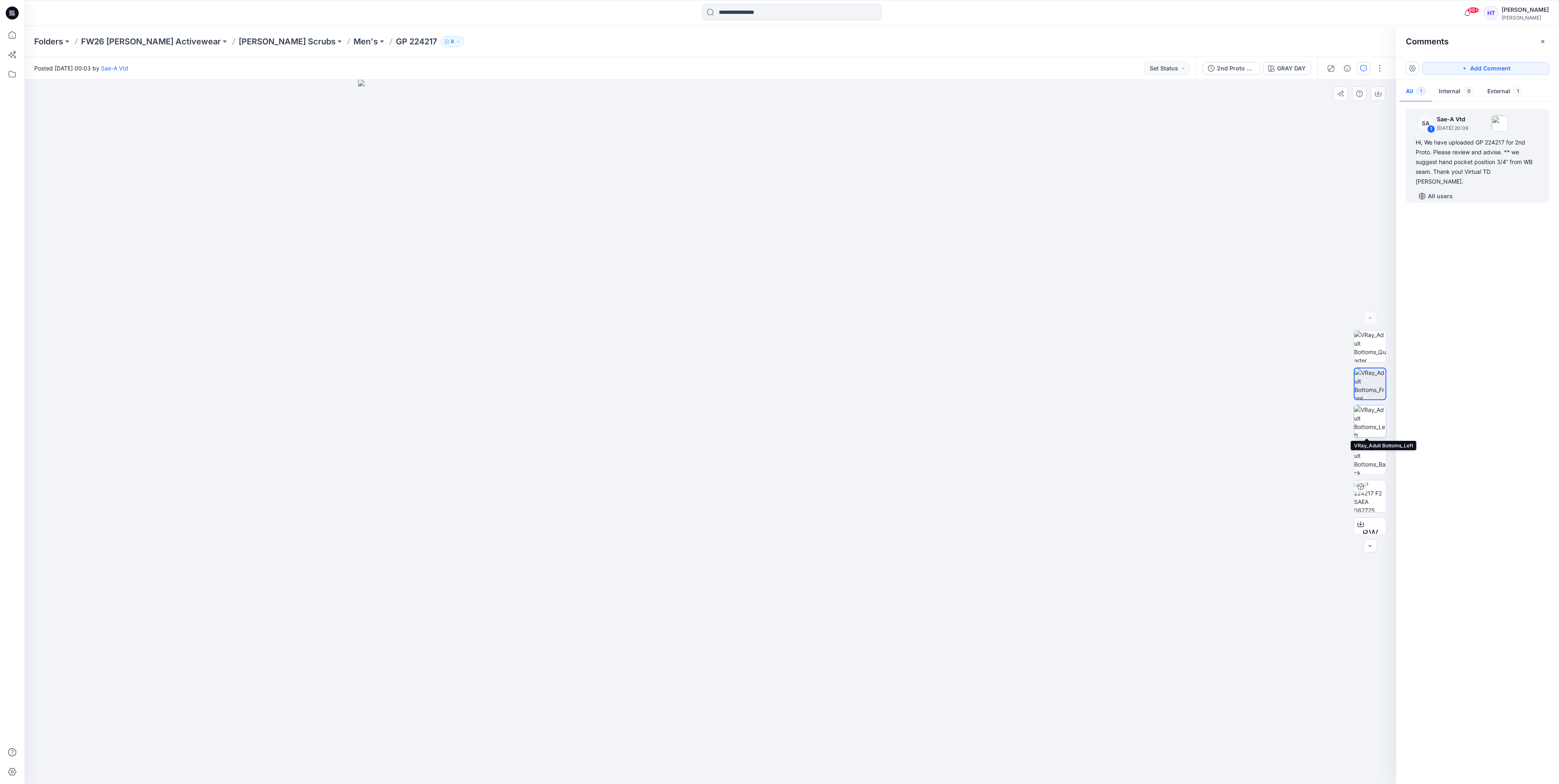
click at [1370, 423] on img at bounding box center [1370, 421] width 31 height 31
click at [1240, 264] on div at bounding box center [710, 432] width 1371 height 704
click at [1378, 92] on icon "button" at bounding box center [1378, 93] width 3 height 4
click at [1362, 454] on img at bounding box center [1370, 459] width 31 height 31
click at [1377, 98] on button "button" at bounding box center [1378, 94] width 15 height 15
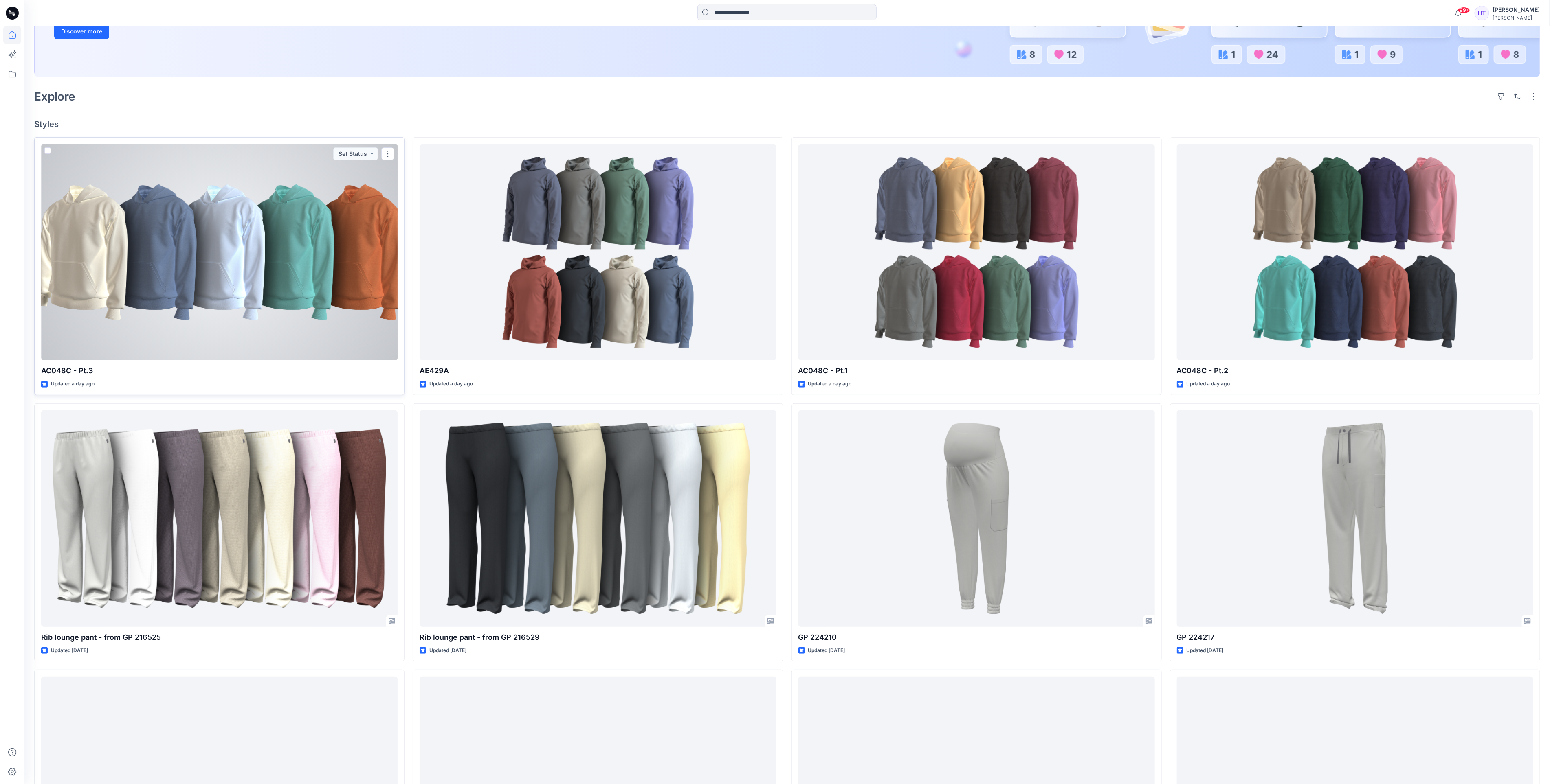
scroll to position [183, 0]
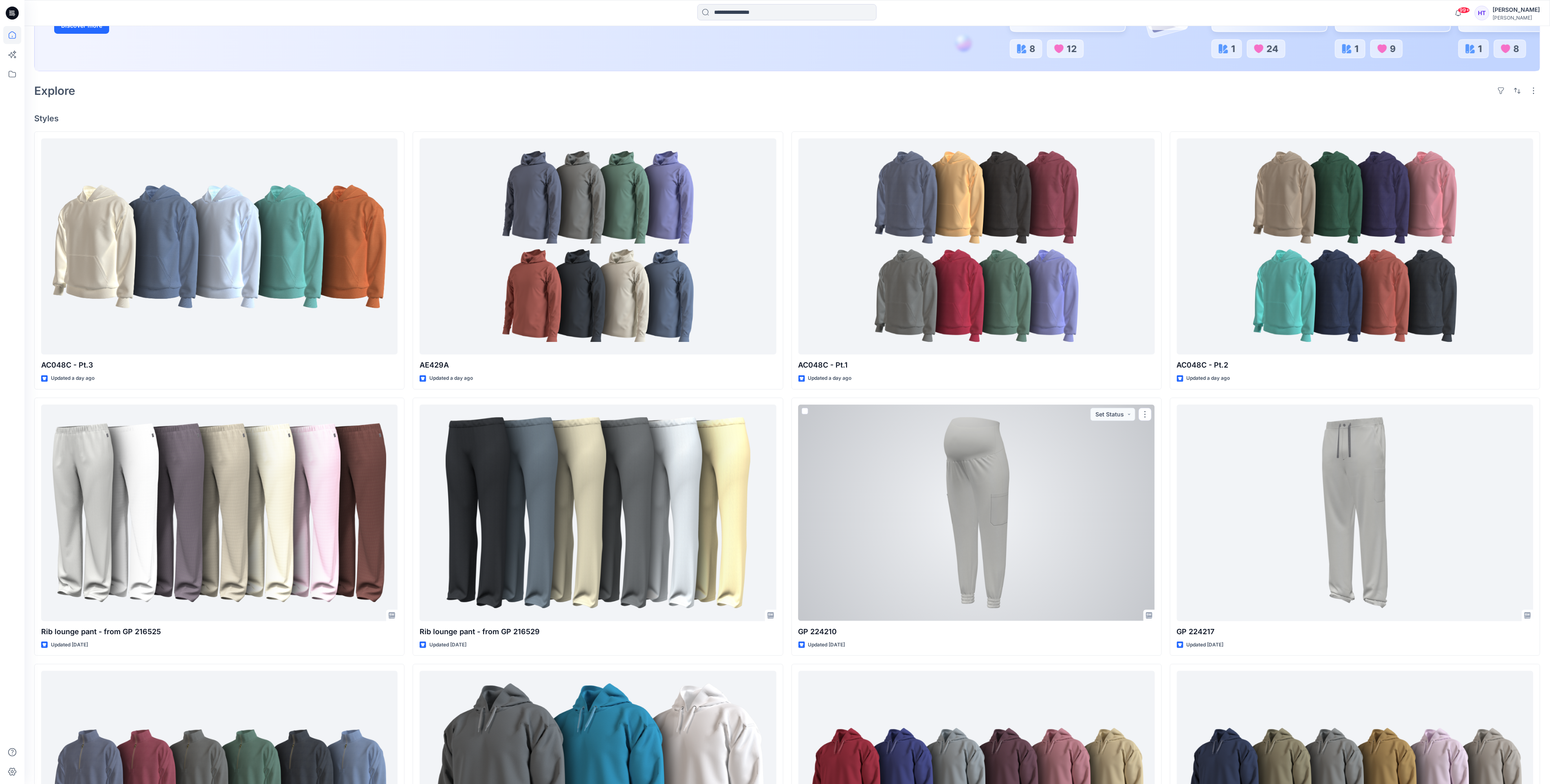
click at [1074, 533] on div at bounding box center [976, 513] width 356 height 217
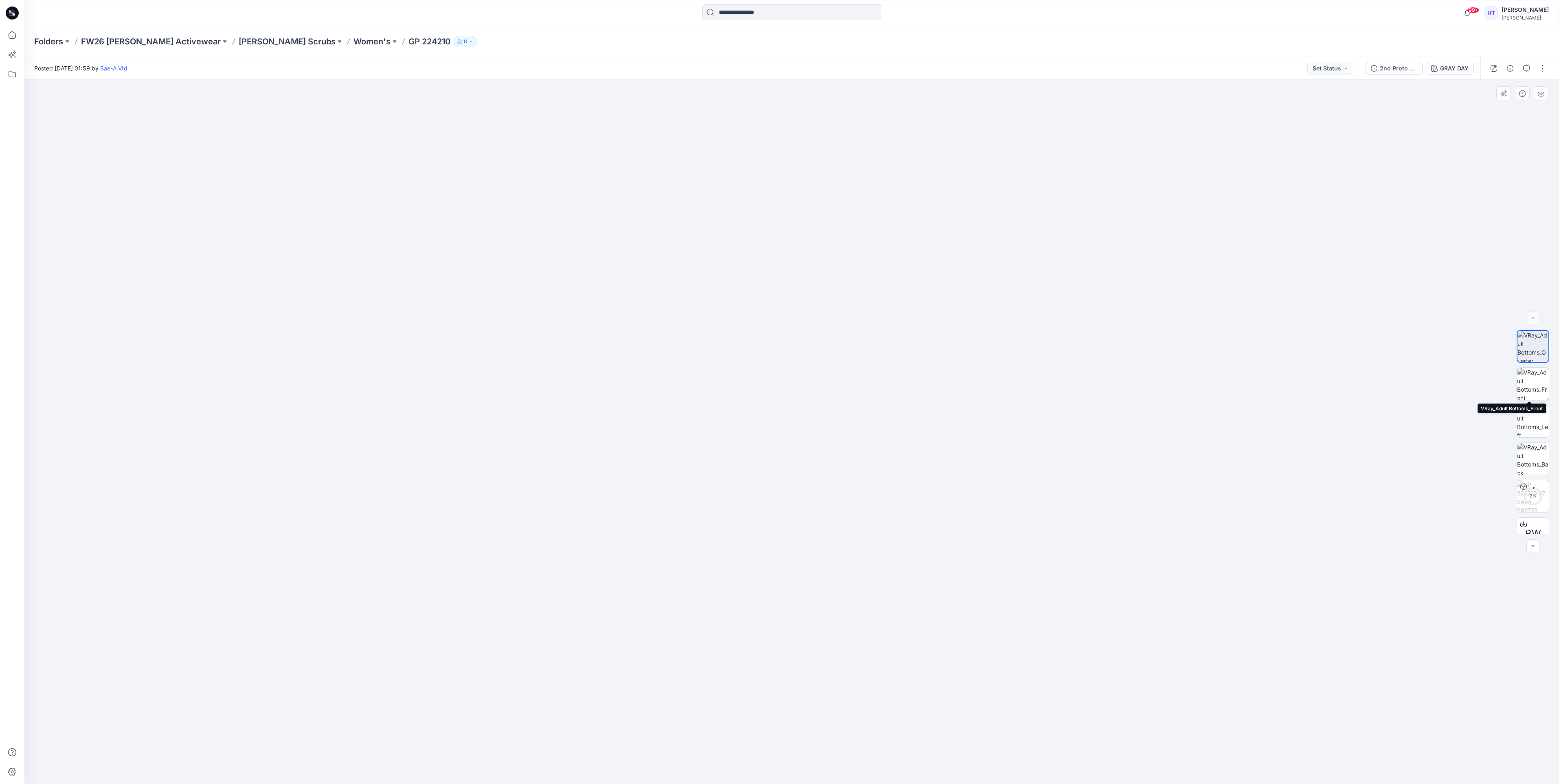
click at [1538, 383] on img at bounding box center [1533, 384] width 31 height 31
click at [1546, 93] on button "button" at bounding box center [1541, 94] width 15 height 15
click at [1528, 418] on img at bounding box center [1533, 421] width 31 height 31
click at [1544, 99] on button "button" at bounding box center [1541, 94] width 15 height 15
drag, startPoint x: 1534, startPoint y: 456, endPoint x: 1530, endPoint y: 434, distance: 22.4
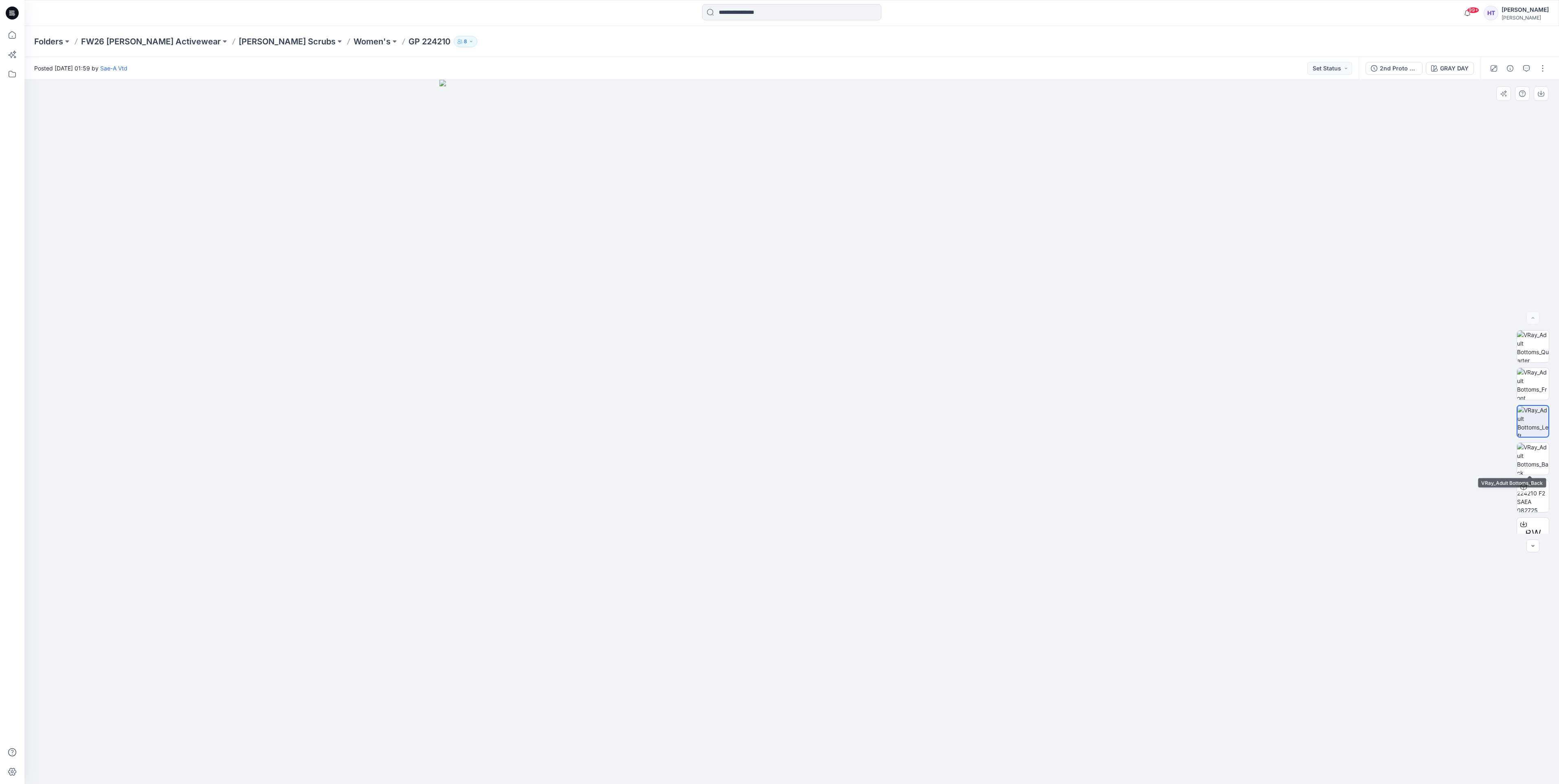
click at [1534, 456] on img at bounding box center [1533, 459] width 31 height 31
click at [1536, 96] on button "button" at bounding box center [1541, 94] width 15 height 15
